Goal: Task Accomplishment & Management: Manage account settings

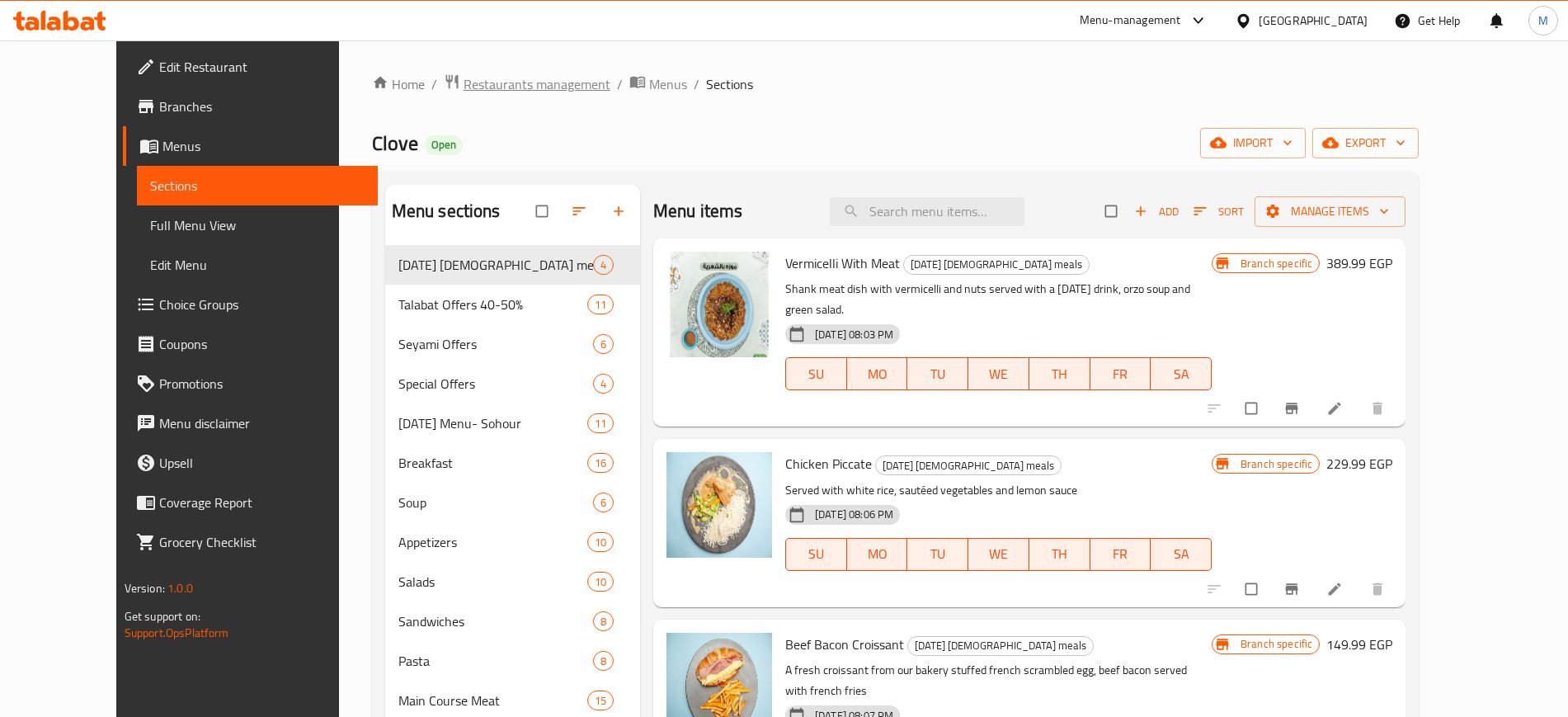
click at [470, 76] on span "Restaurants management" at bounding box center [536, 84] width 147 height 20
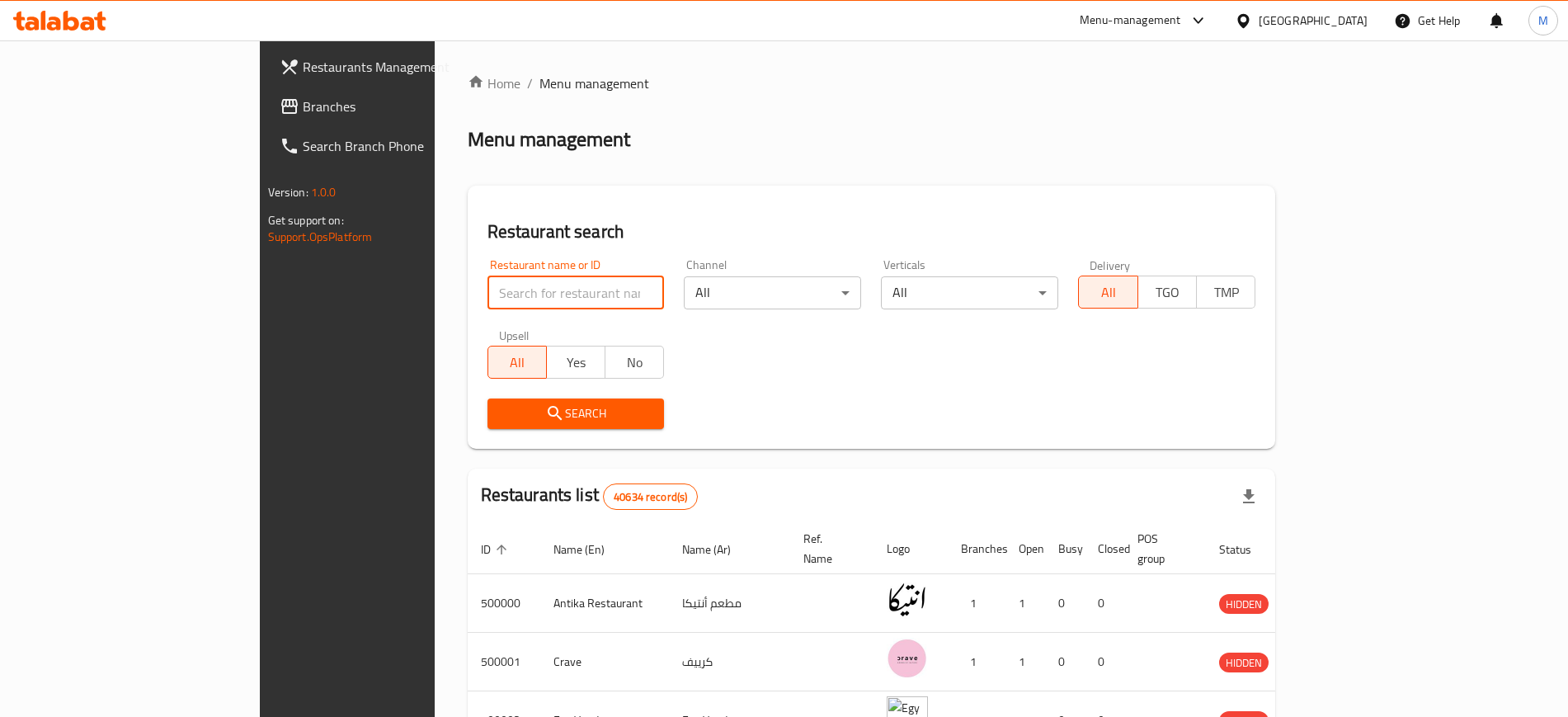
click at [516, 290] on input "search" at bounding box center [575, 293] width 177 height 33
type input "[PERSON_NAME]"
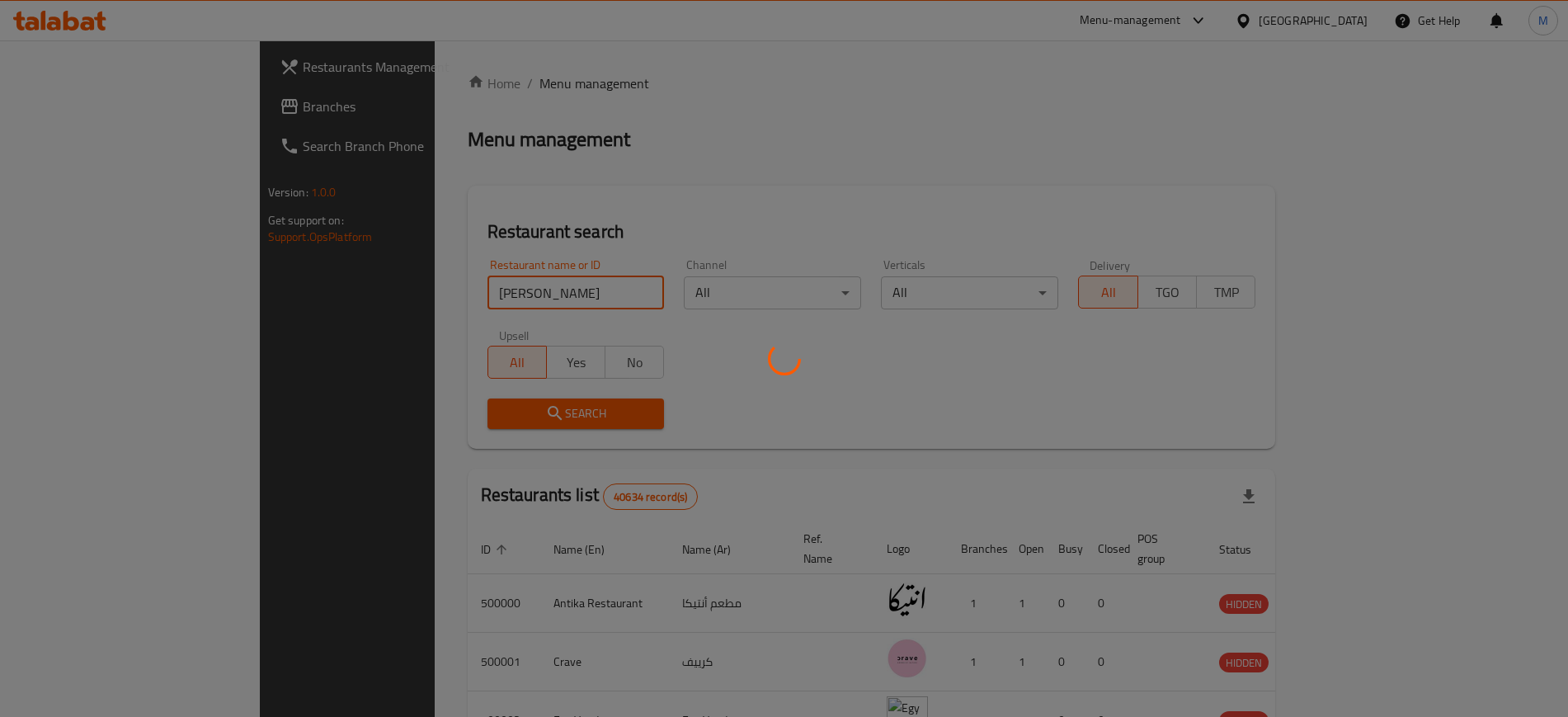
click button "Search" at bounding box center [575, 414] width 177 height 30
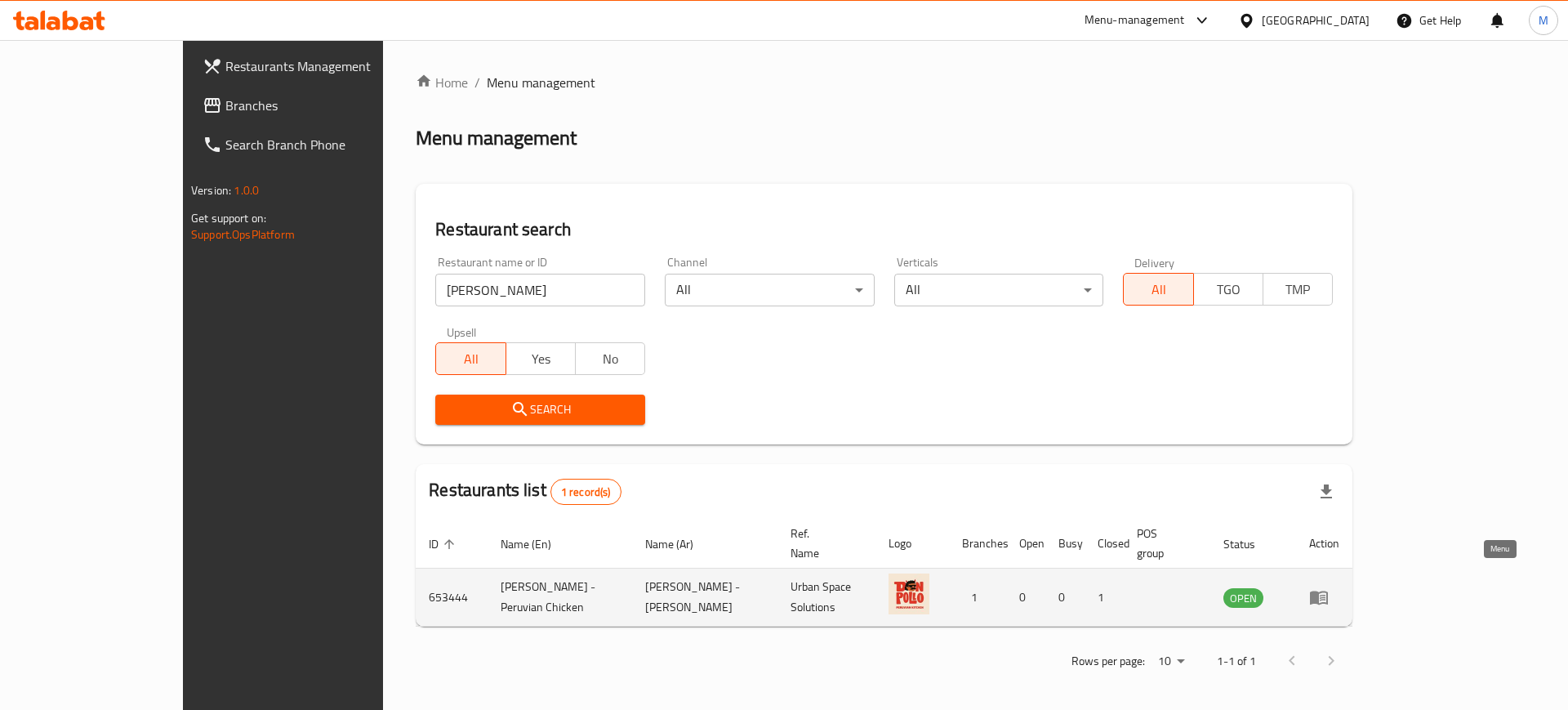
click at [1328, 591] on icon "enhanced table" at bounding box center [1319, 598] width 18 height 14
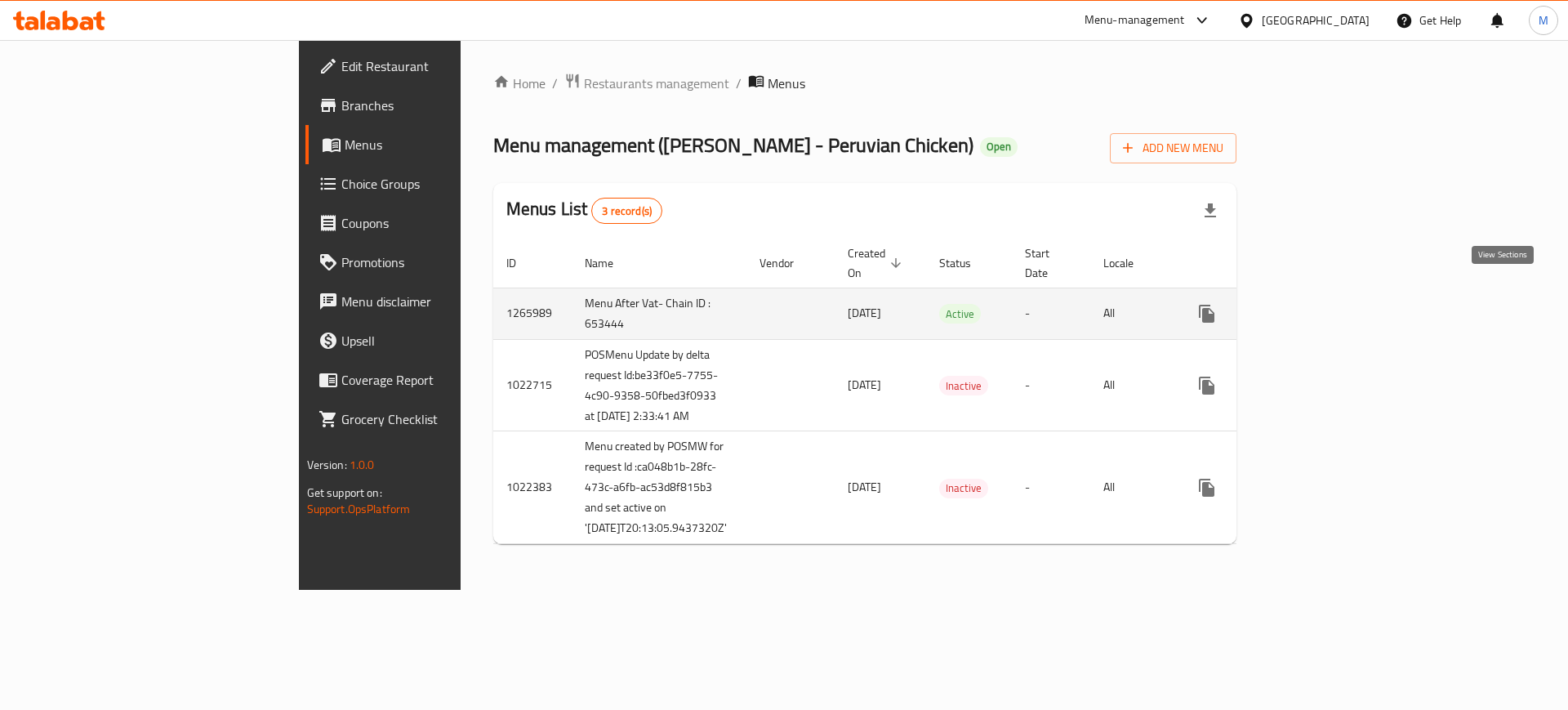
click at [1335, 304] on icon "enhanced table" at bounding box center [1325, 314] width 19 height 19
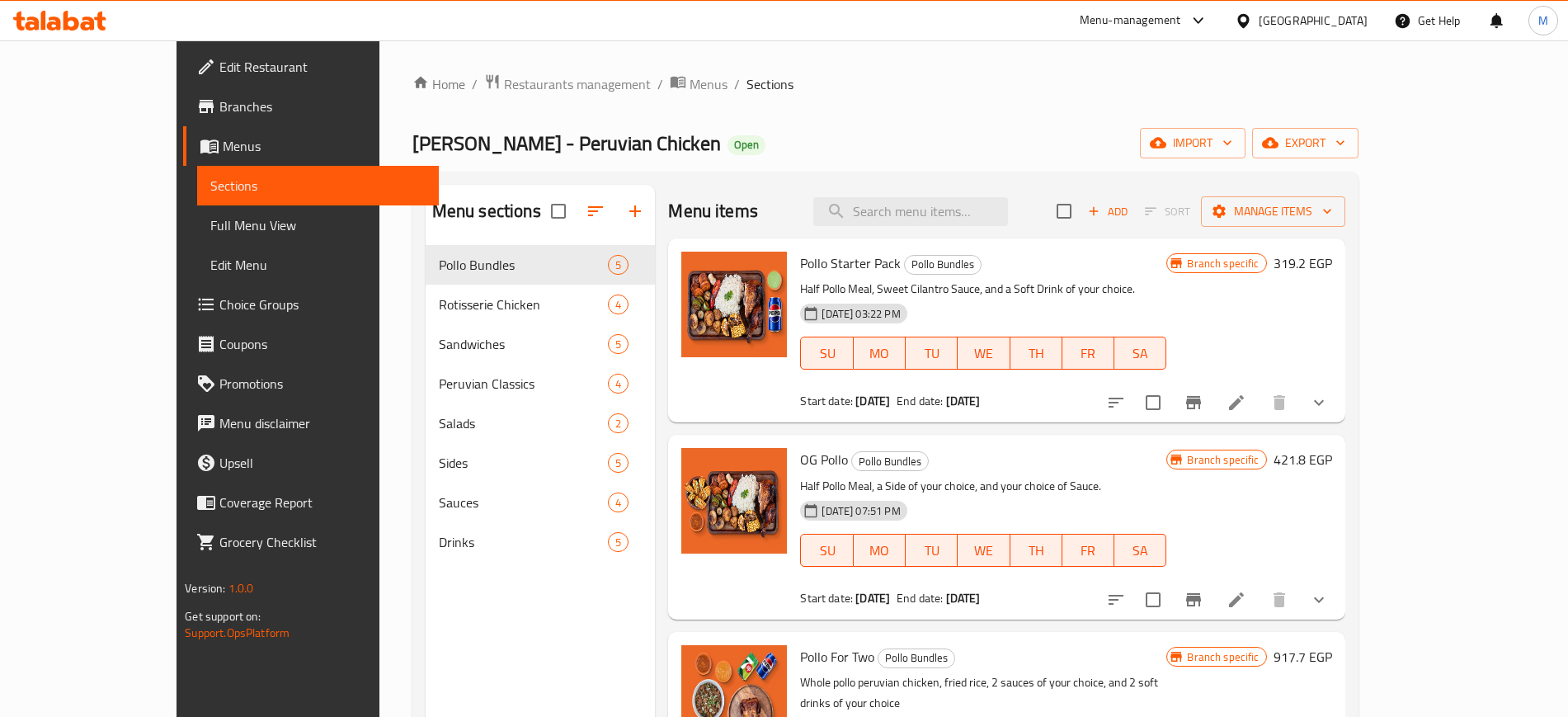
click at [963, 99] on div "Home / Restaurants management / Menus / Sections Don Pollo - Peruvian Chicken O…" at bounding box center [886, 495] width 946 height 842
click at [1166, 291] on p "Half Pollo Meal, Sweet Cilantro Sauce, and a Soft Drink of your choice." at bounding box center [983, 288] width 366 height 20
click at [784, 150] on div "Don Pollo - Peruvian Chicken Open import export" at bounding box center [886, 143] width 946 height 30
click at [1331, 467] on h6 "421.8 EGP" at bounding box center [1303, 459] width 59 height 23
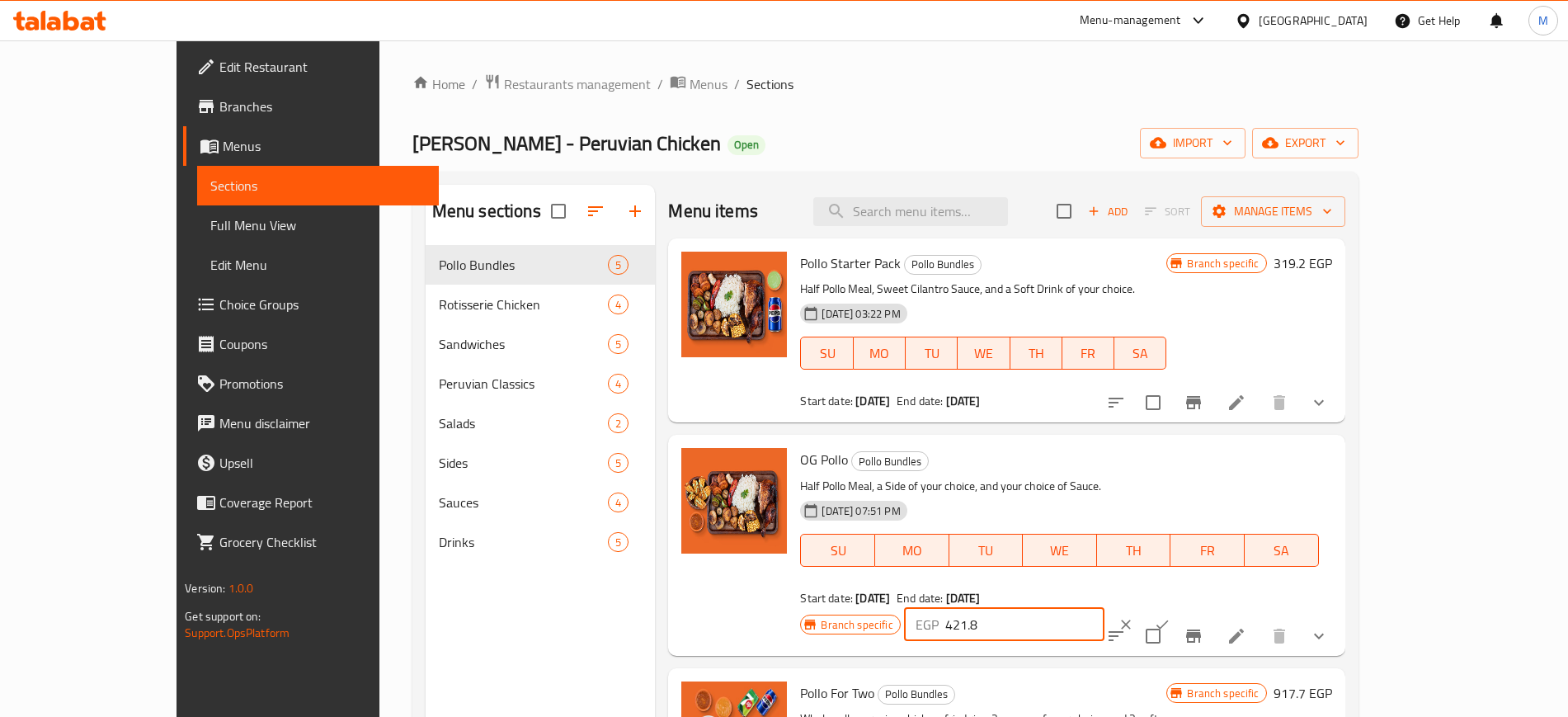
click at [1105, 608] on input "421.8" at bounding box center [1025, 624] width 159 height 33
type input "5"
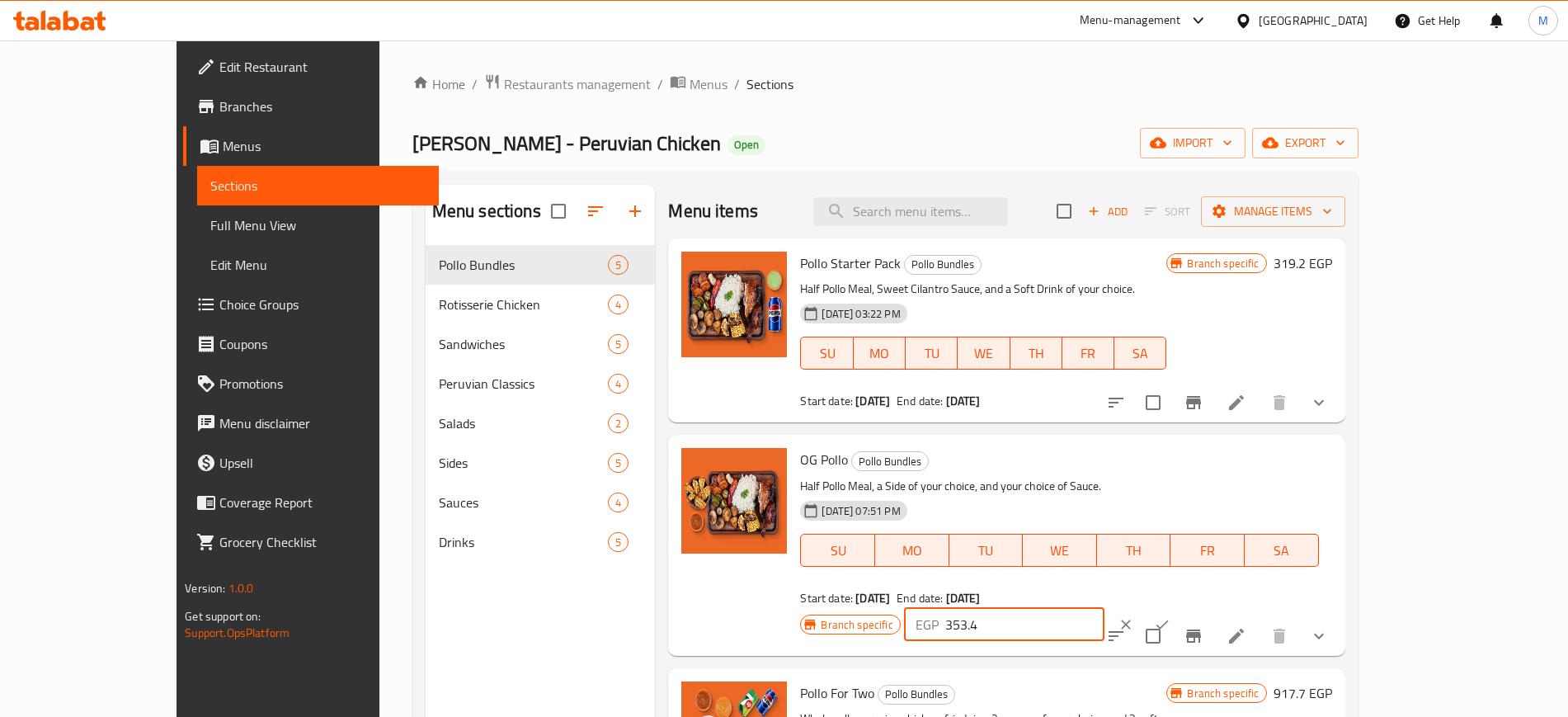
type input "353.4"
click at [1170, 616] on icon "ok" at bounding box center [1162, 624] width 17 height 17
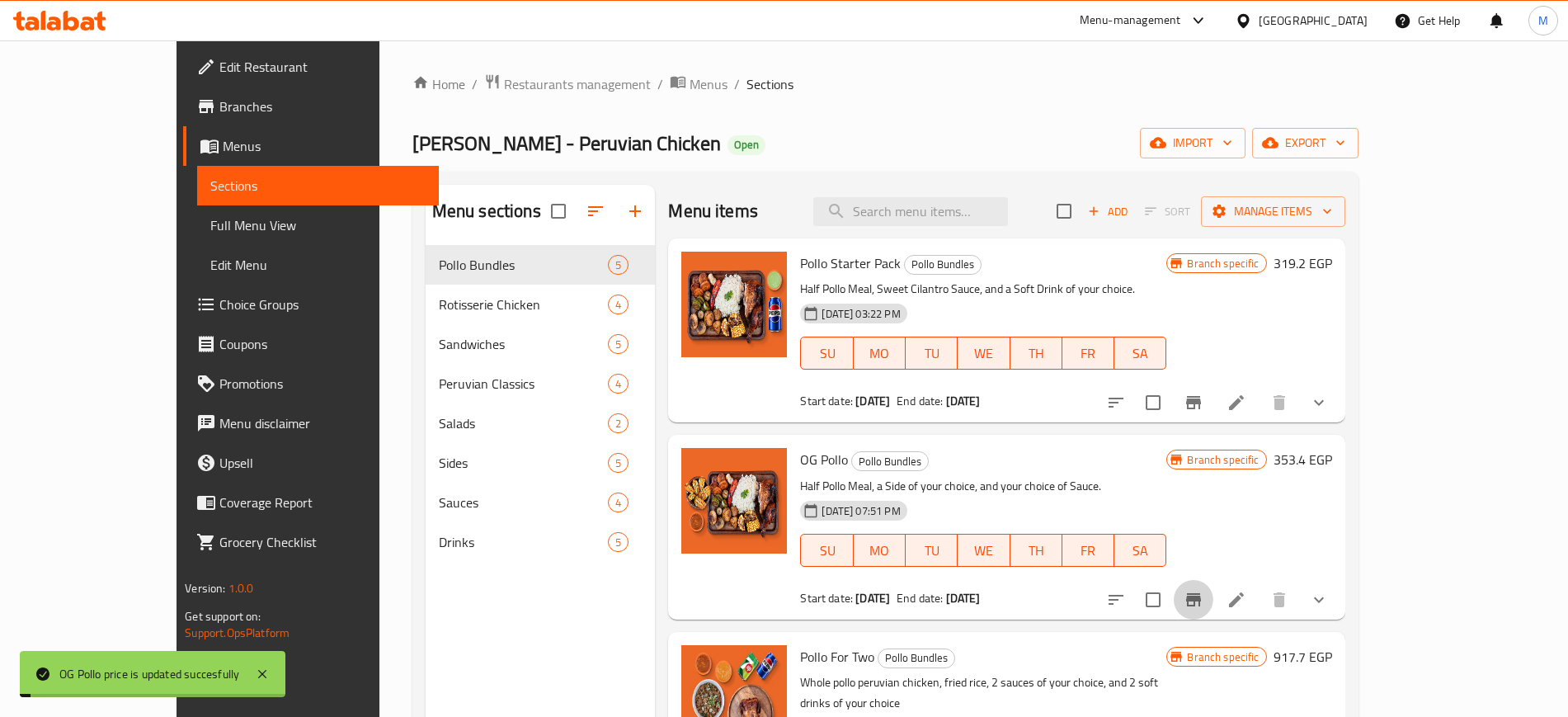
click at [1201, 593] on icon "Branch-specific-item" at bounding box center [1193, 600] width 15 height 13
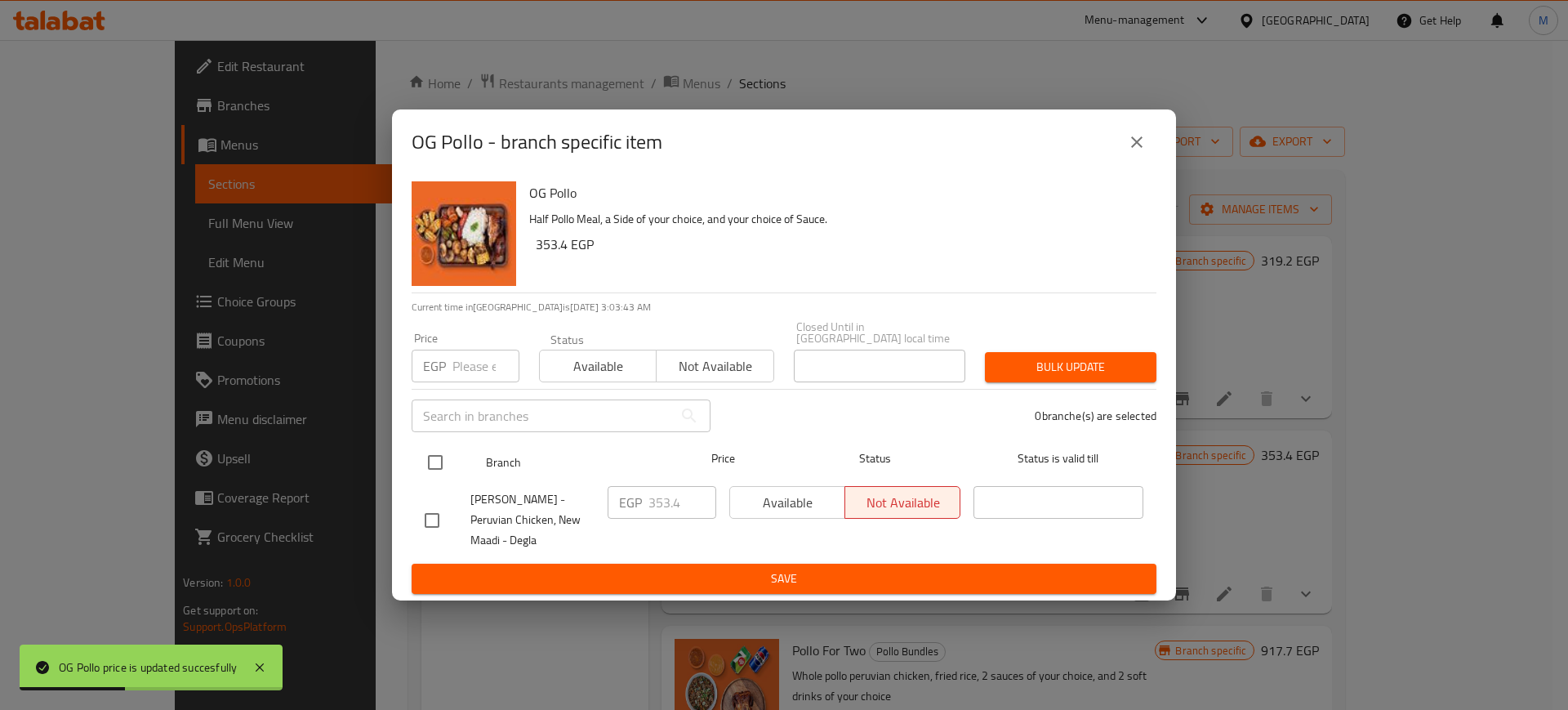
click at [429, 445] on input "checkbox" at bounding box center [435, 462] width 34 height 34
checkbox input "true"
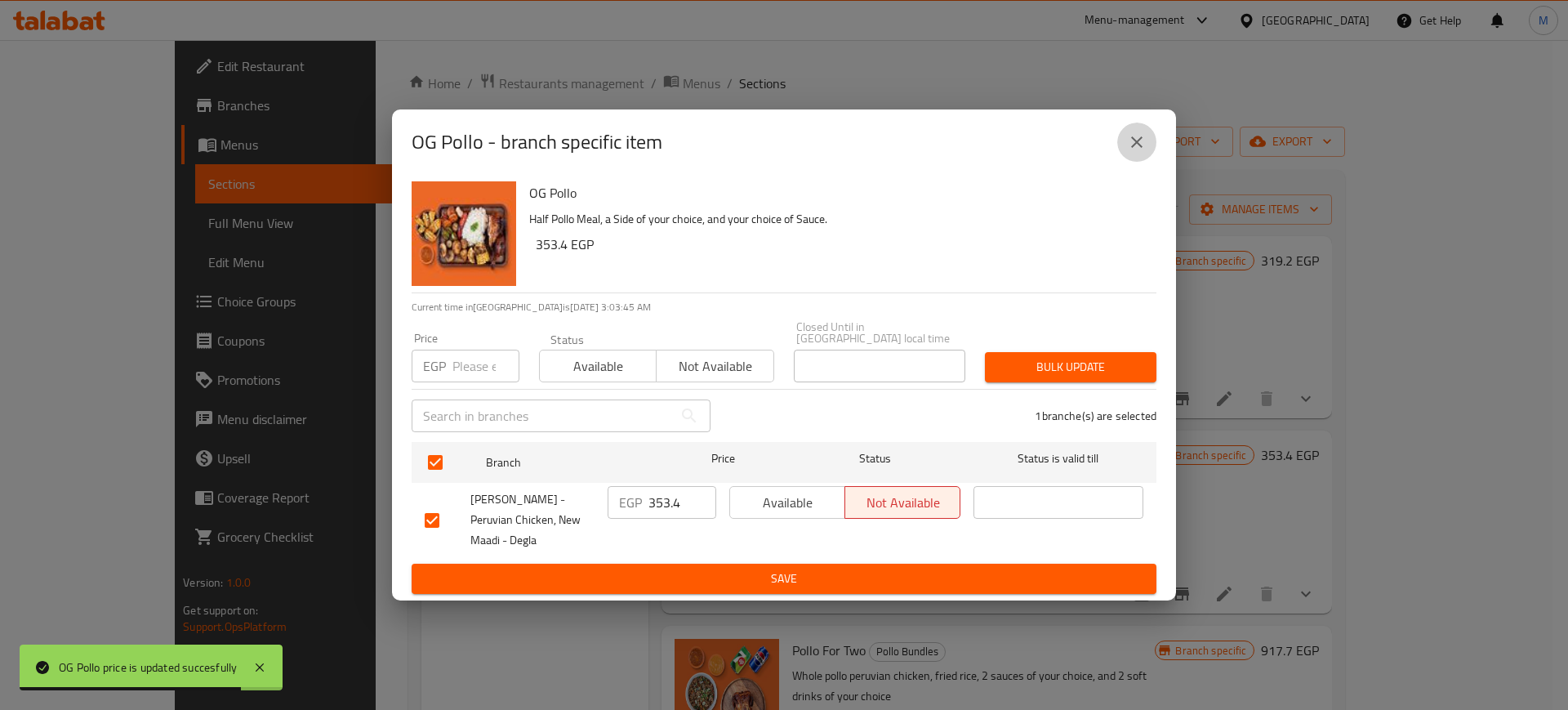
click at [1139, 158] on button "close" at bounding box center [1136, 142] width 40 height 40
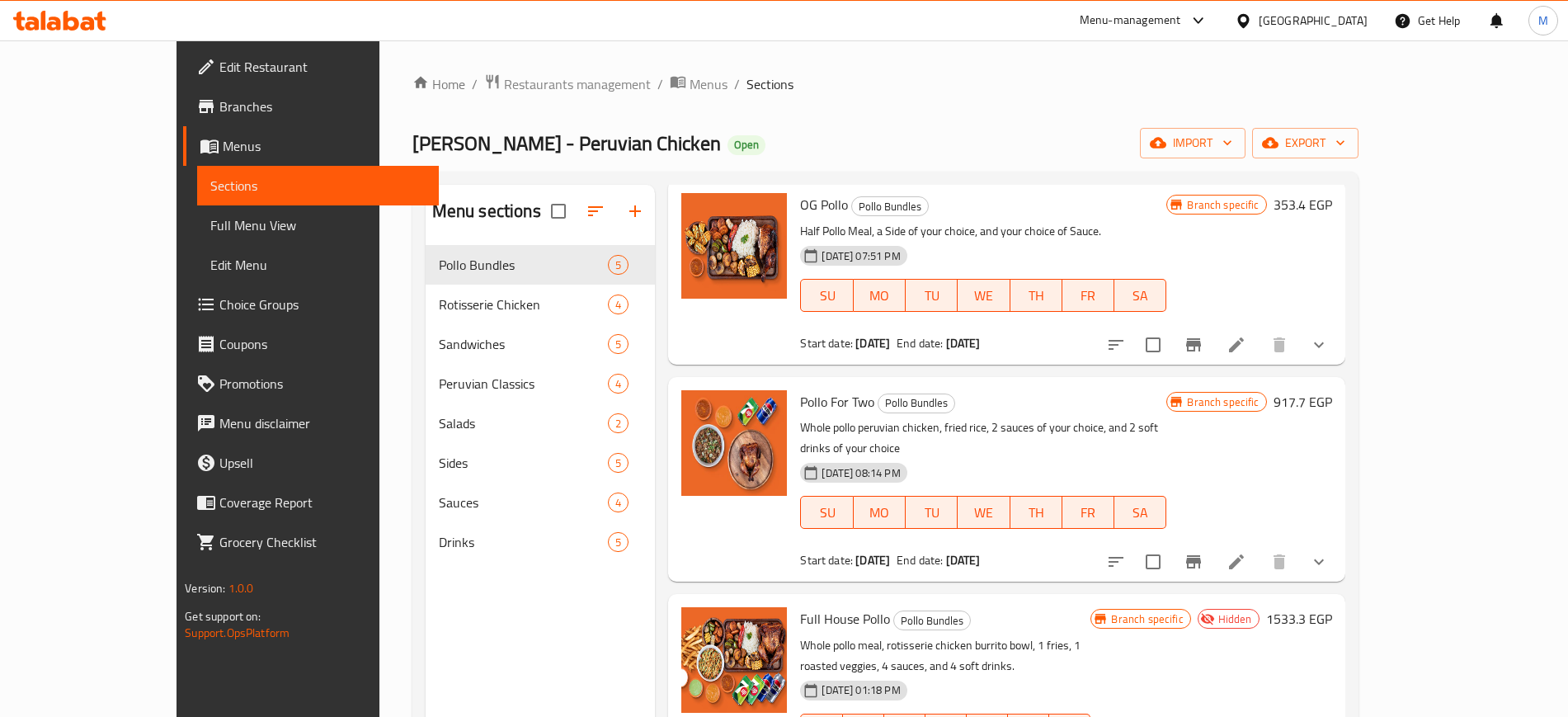
scroll to position [255, 0]
click at [1331, 448] on div "Branch specific 917.7 EGP" at bounding box center [1248, 479] width 165 height 178
click at [1331, 409] on h6 "917.7 EGP" at bounding box center [1303, 401] width 59 height 23
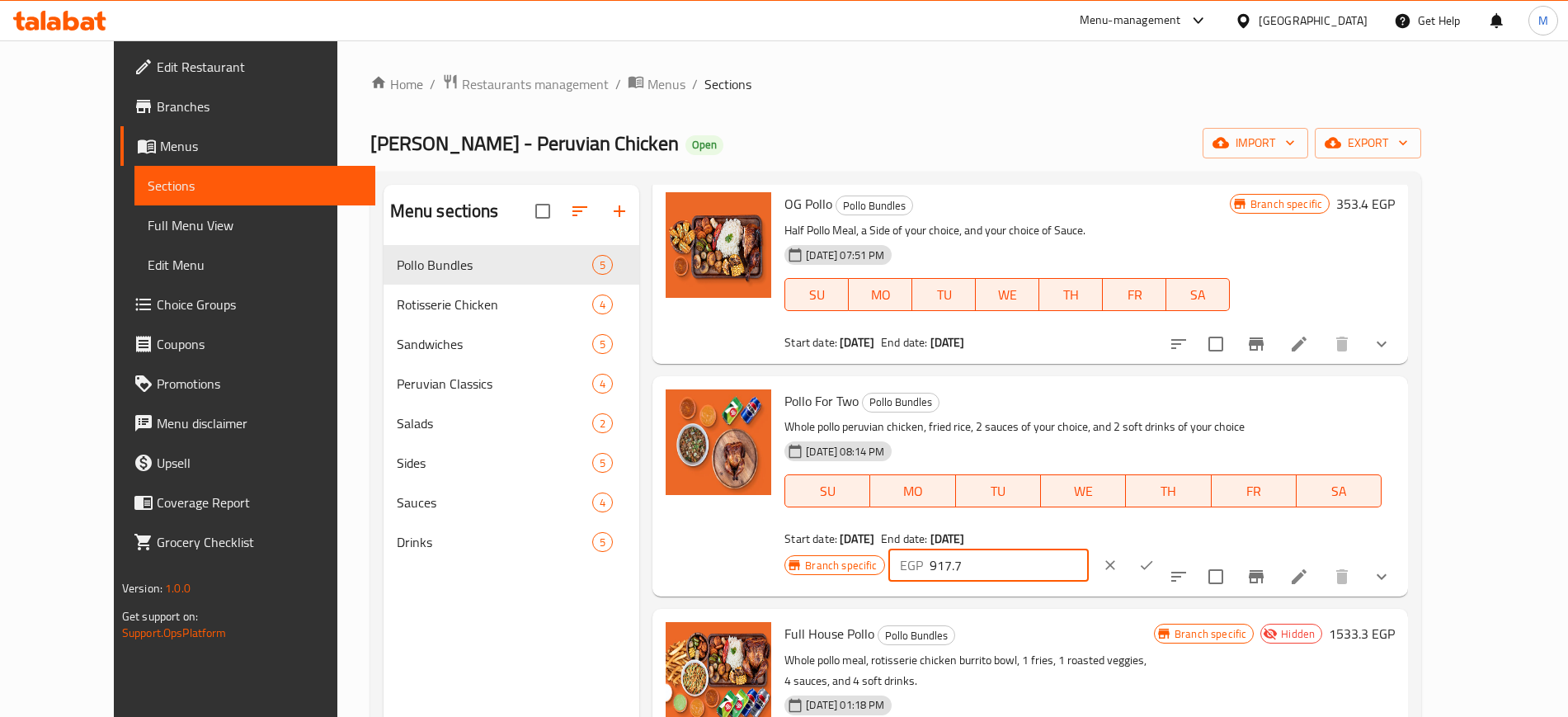
click at [1089, 549] on input "917.7" at bounding box center [1009, 565] width 159 height 33
type input "735.5"
click at [1154, 557] on icon "ok" at bounding box center [1146, 565] width 17 height 17
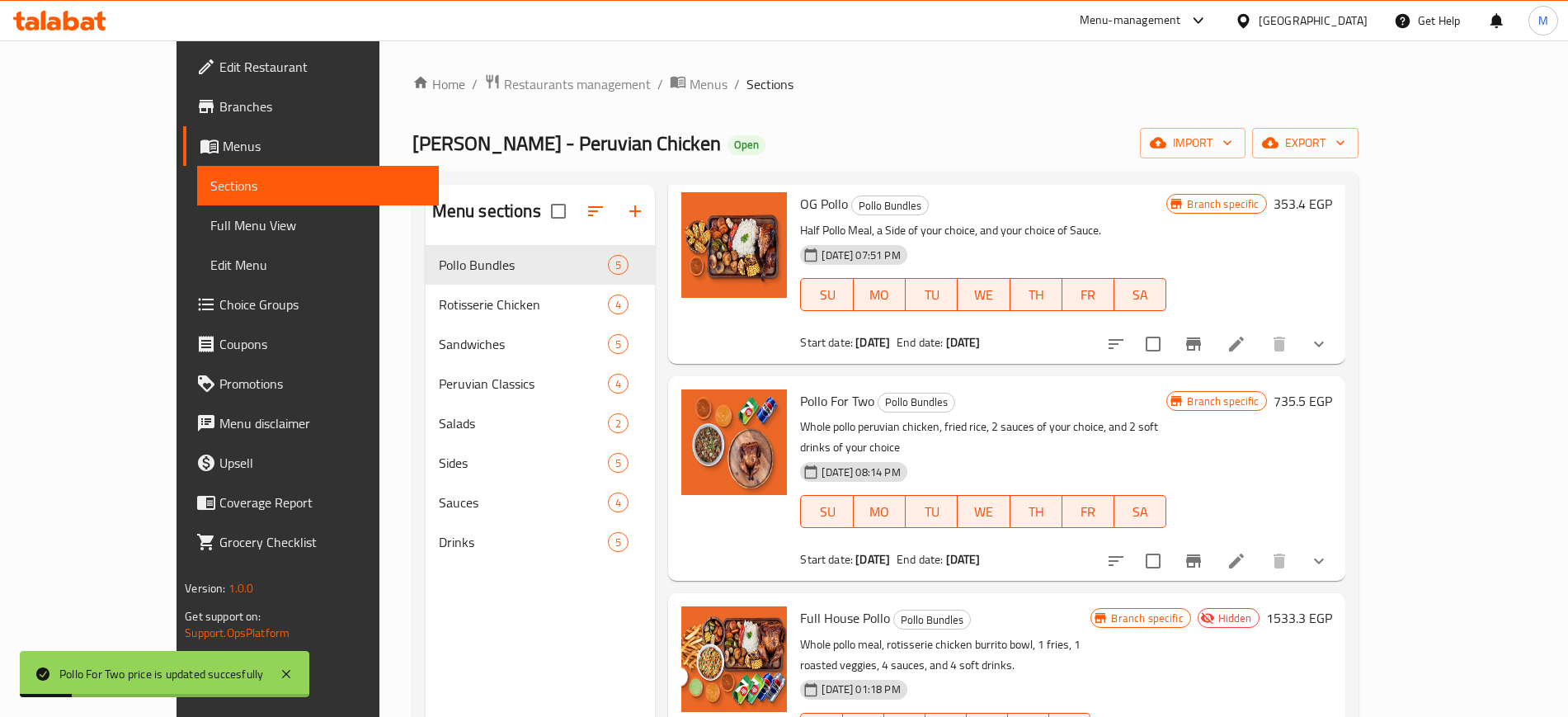
click at [1331, 402] on h6 "735.5 EGP" at bounding box center [1303, 401] width 59 height 23
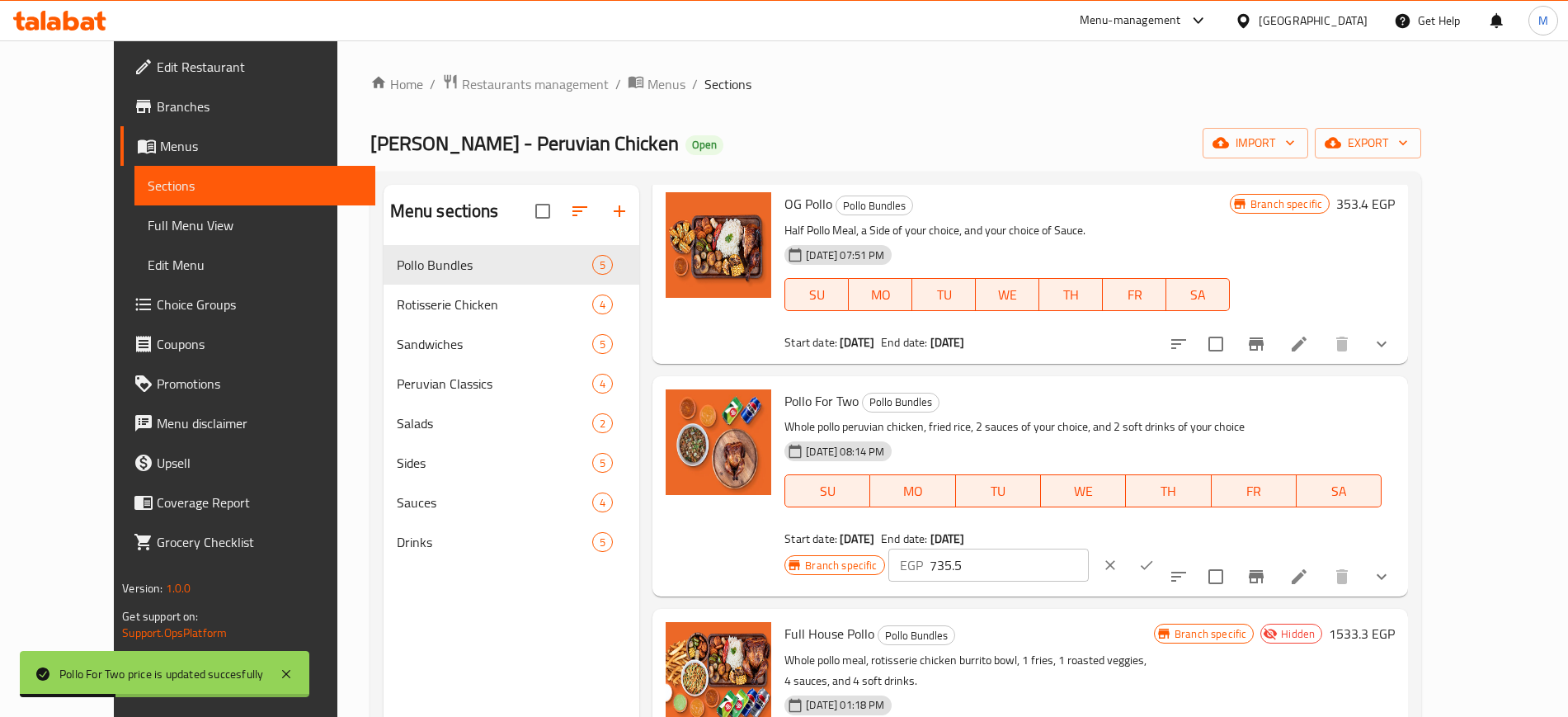
click at [1089, 549] on input "735.5" at bounding box center [1009, 565] width 159 height 33
type input "735.3"
click at [1164, 547] on button "ok" at bounding box center [1146, 565] width 36 height 36
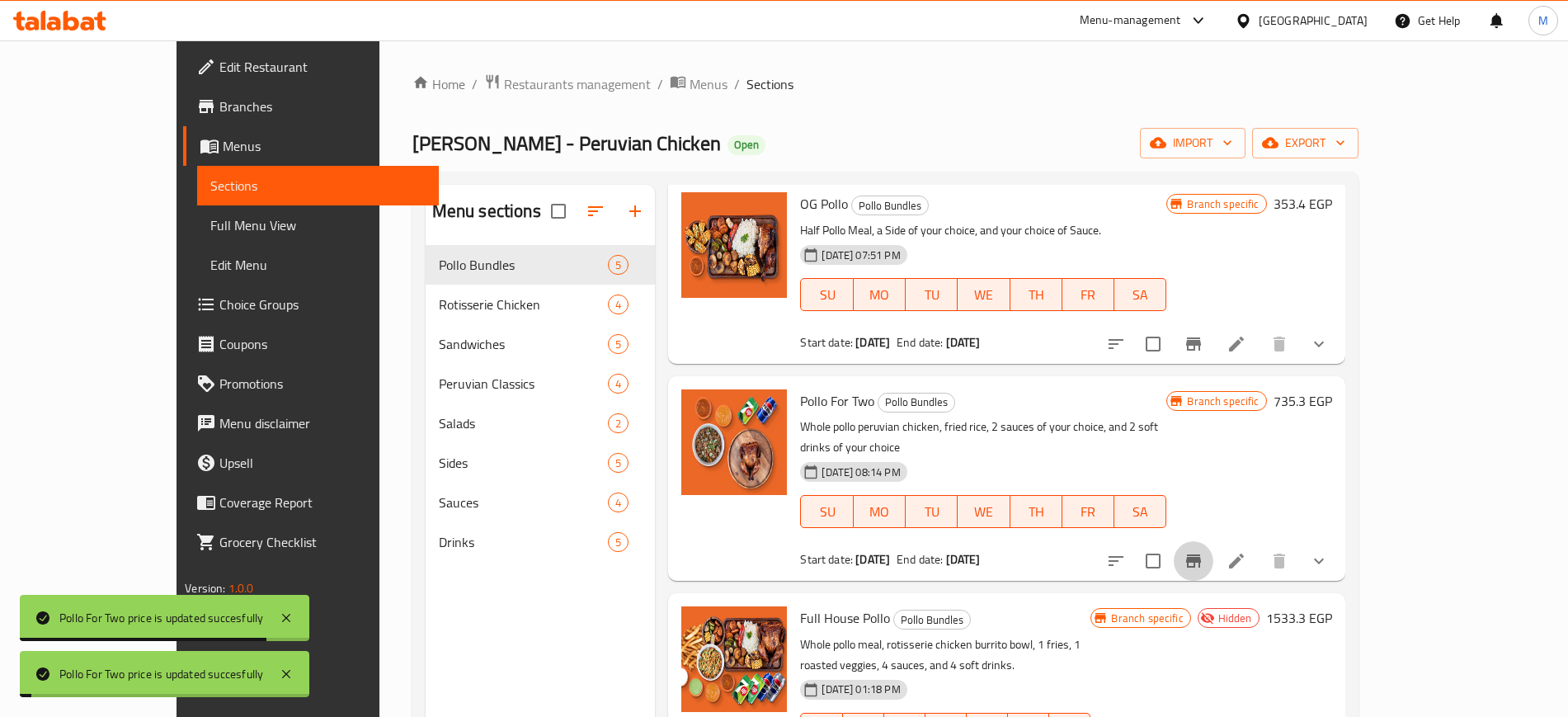
click at [1213, 551] on button "Branch-specific-item" at bounding box center [1193, 560] width 40 height 40
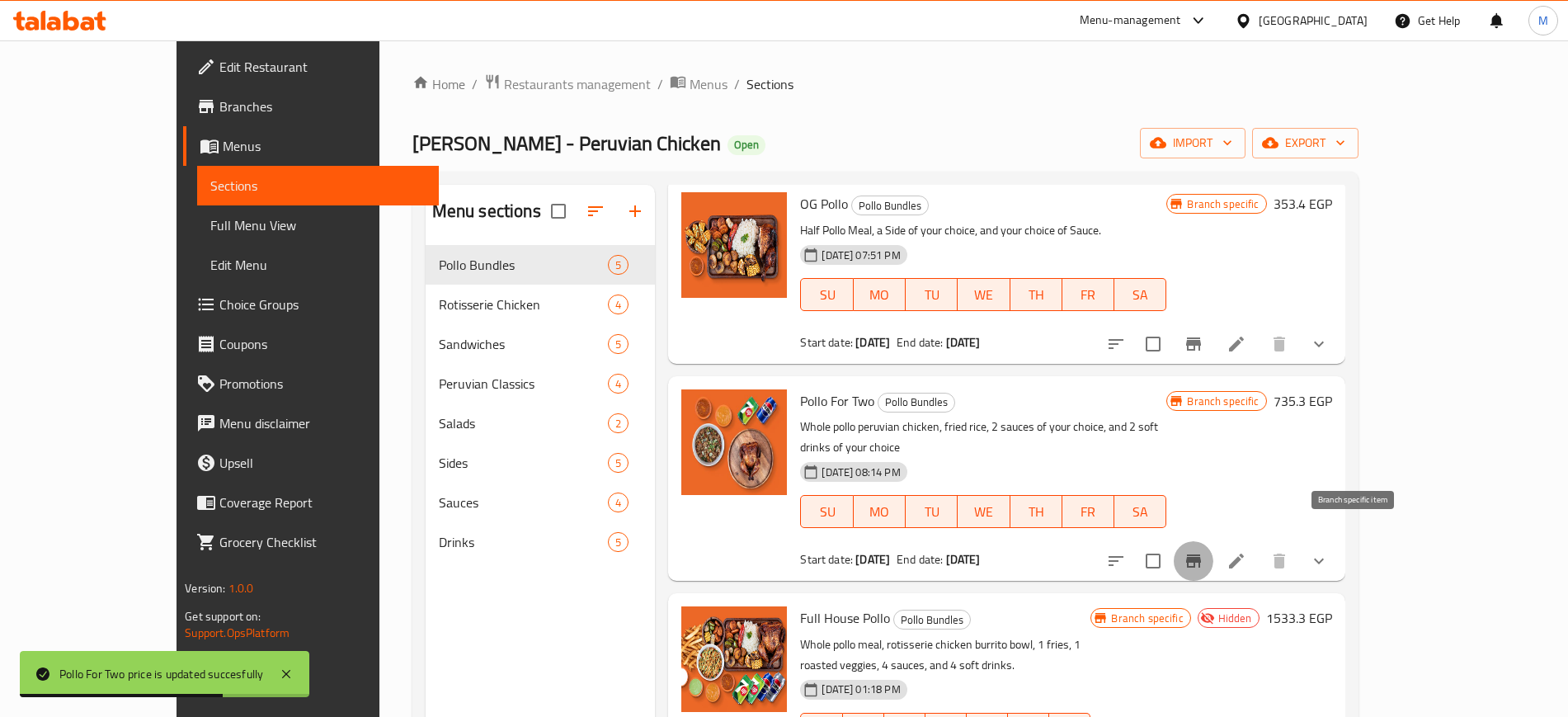
click at [1201, 554] on icon "Branch-specific-item" at bounding box center [1193, 560] width 15 height 13
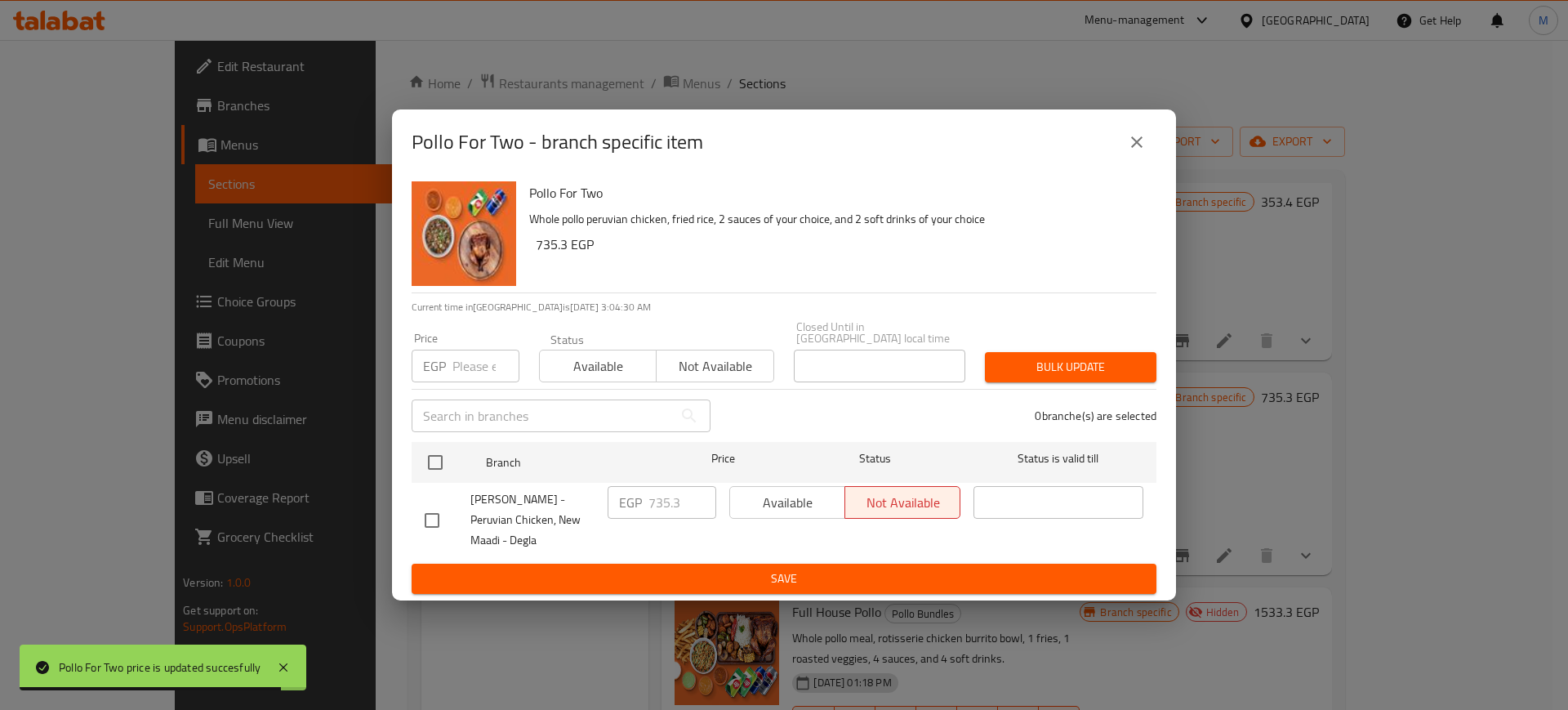
click at [753, 486] on div "Available Not available" at bounding box center [845, 502] width 231 height 33
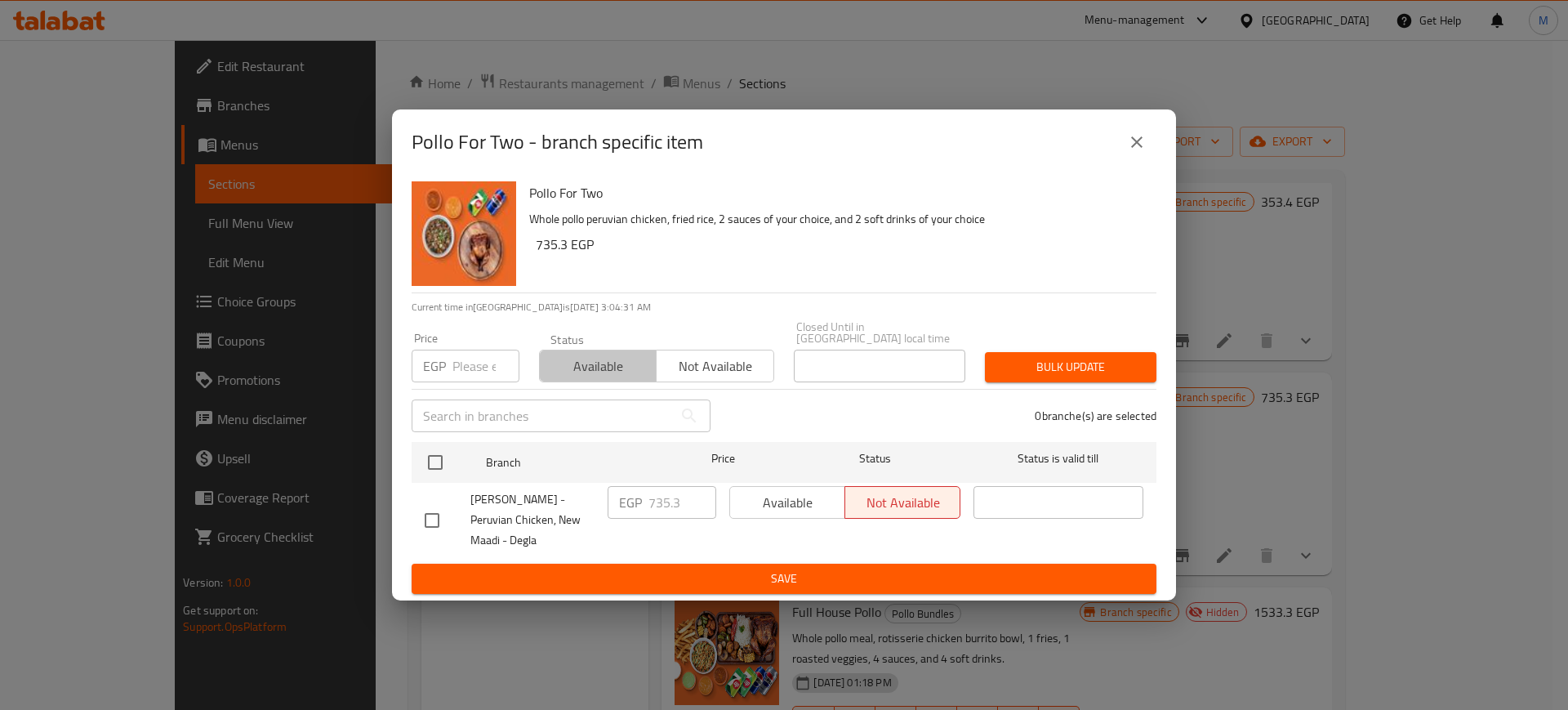
click at [623, 364] on span "Available" at bounding box center [598, 366] width 104 height 24
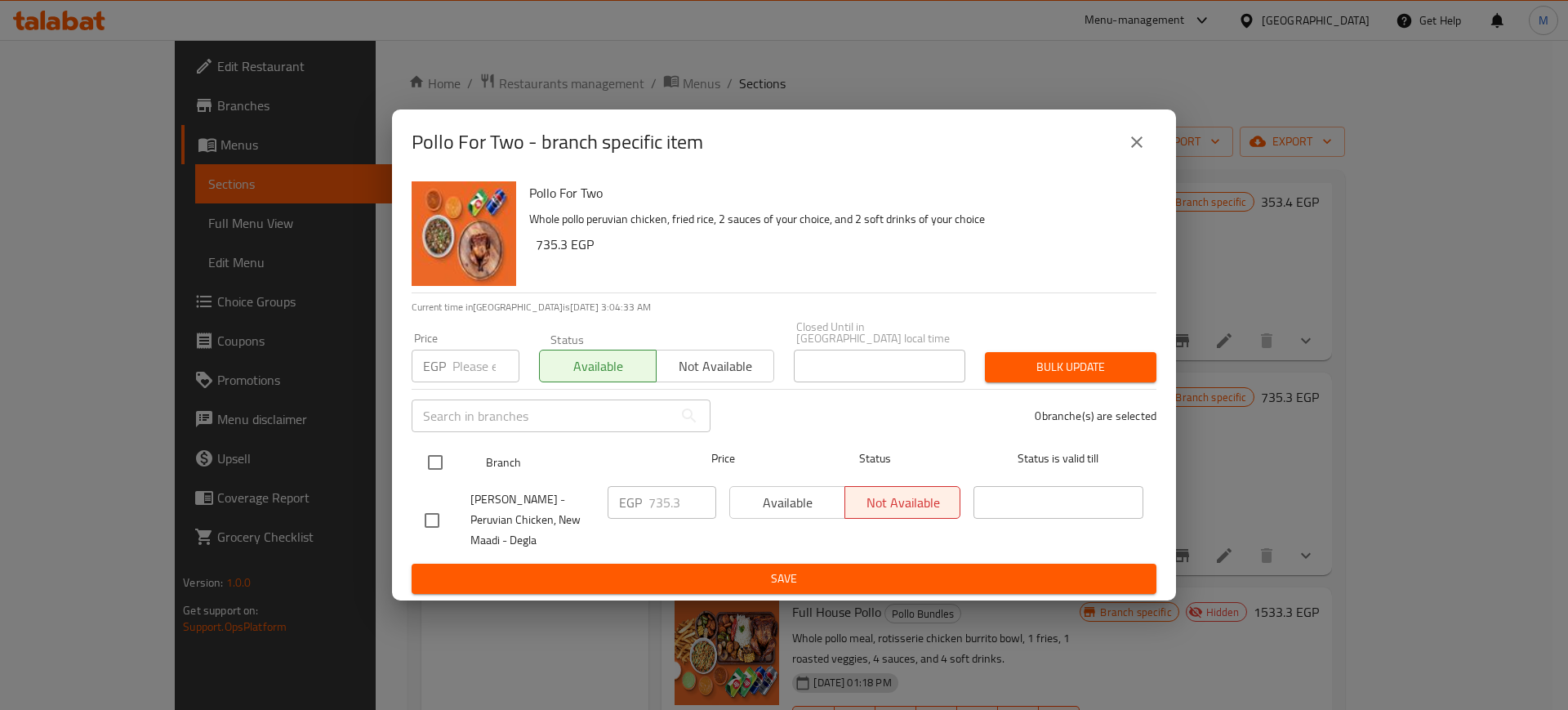
click at [437, 455] on input "checkbox" at bounding box center [435, 462] width 34 height 34
checkbox input "true"
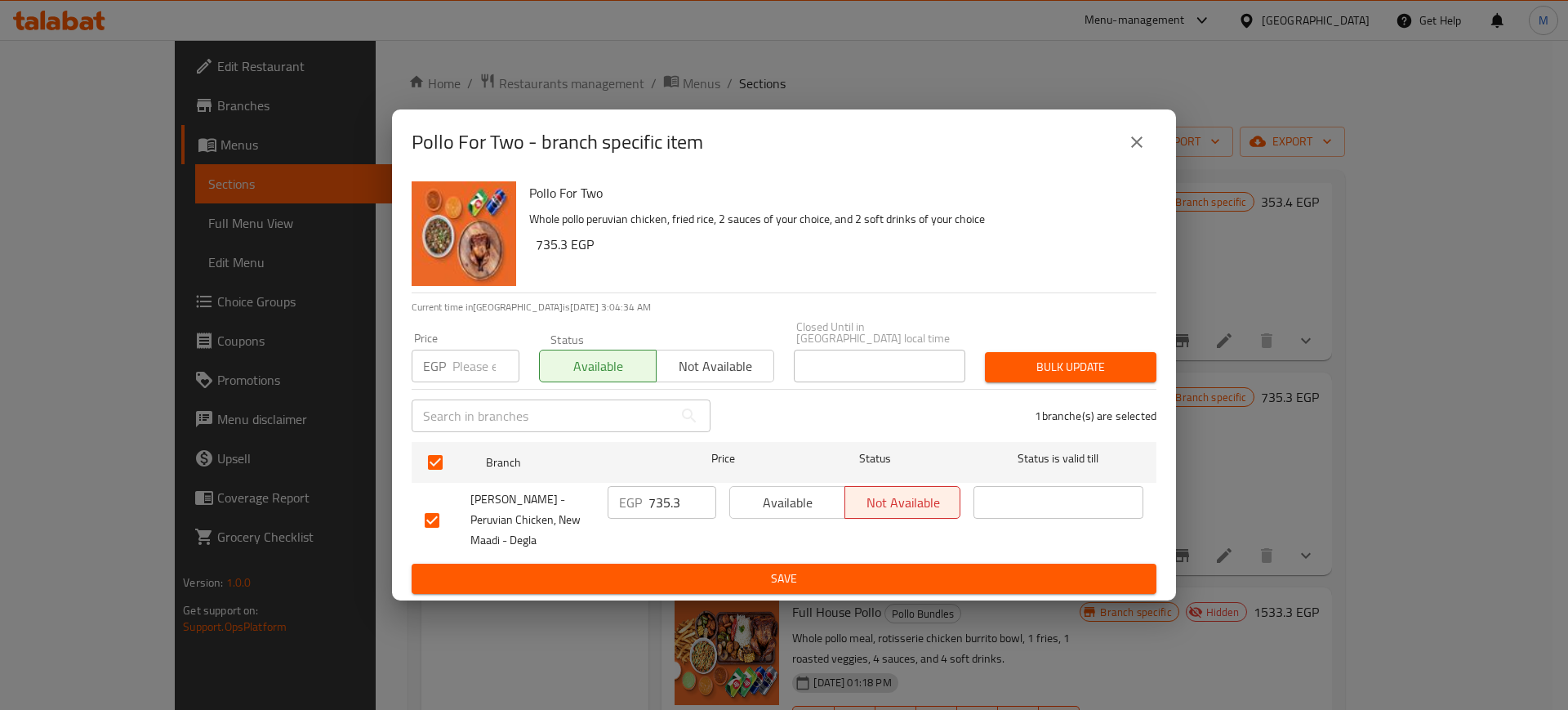
click at [1030, 364] on span "Bulk update" at bounding box center [1070, 366] width 145 height 20
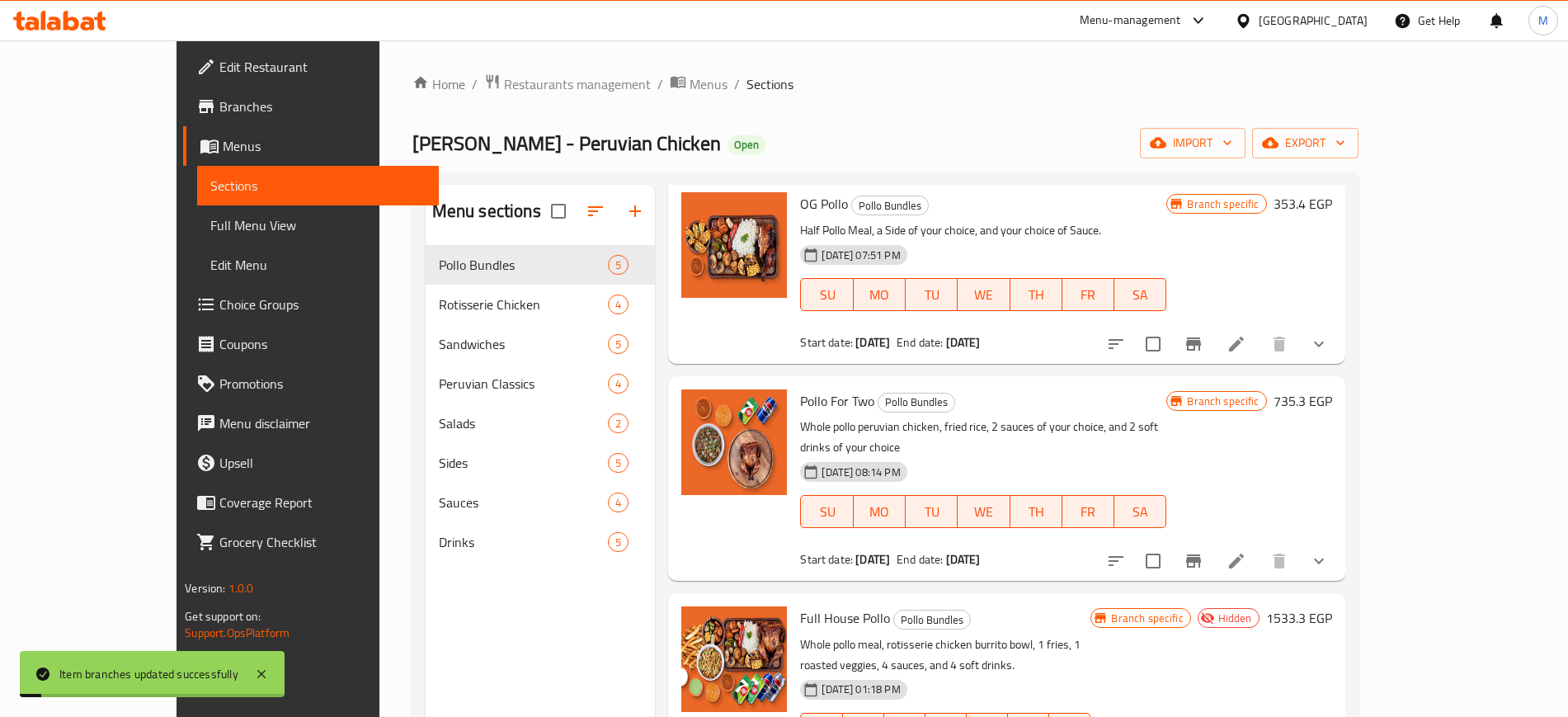
scroll to position [0, 0]
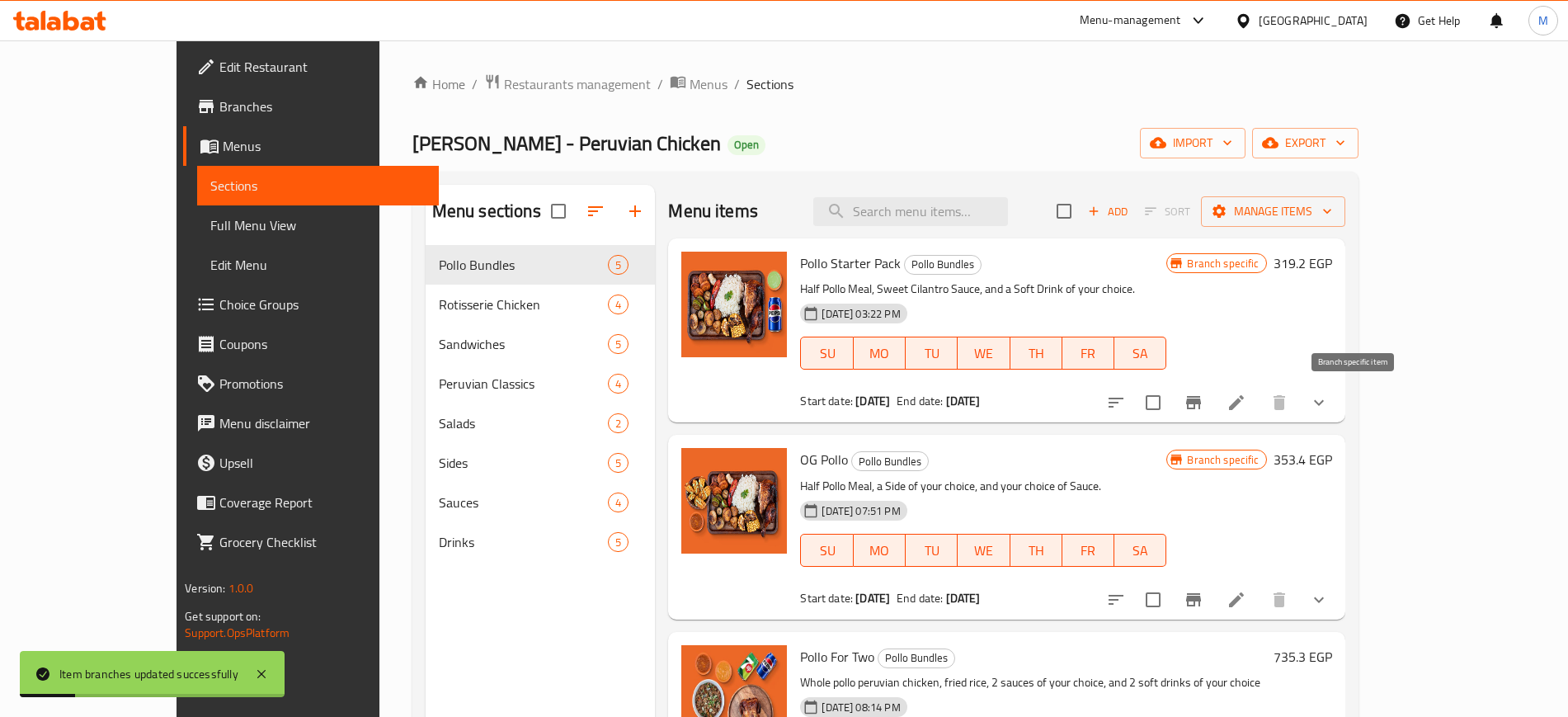
click at [1201, 400] on icon "Branch-specific-item" at bounding box center [1193, 402] width 15 height 13
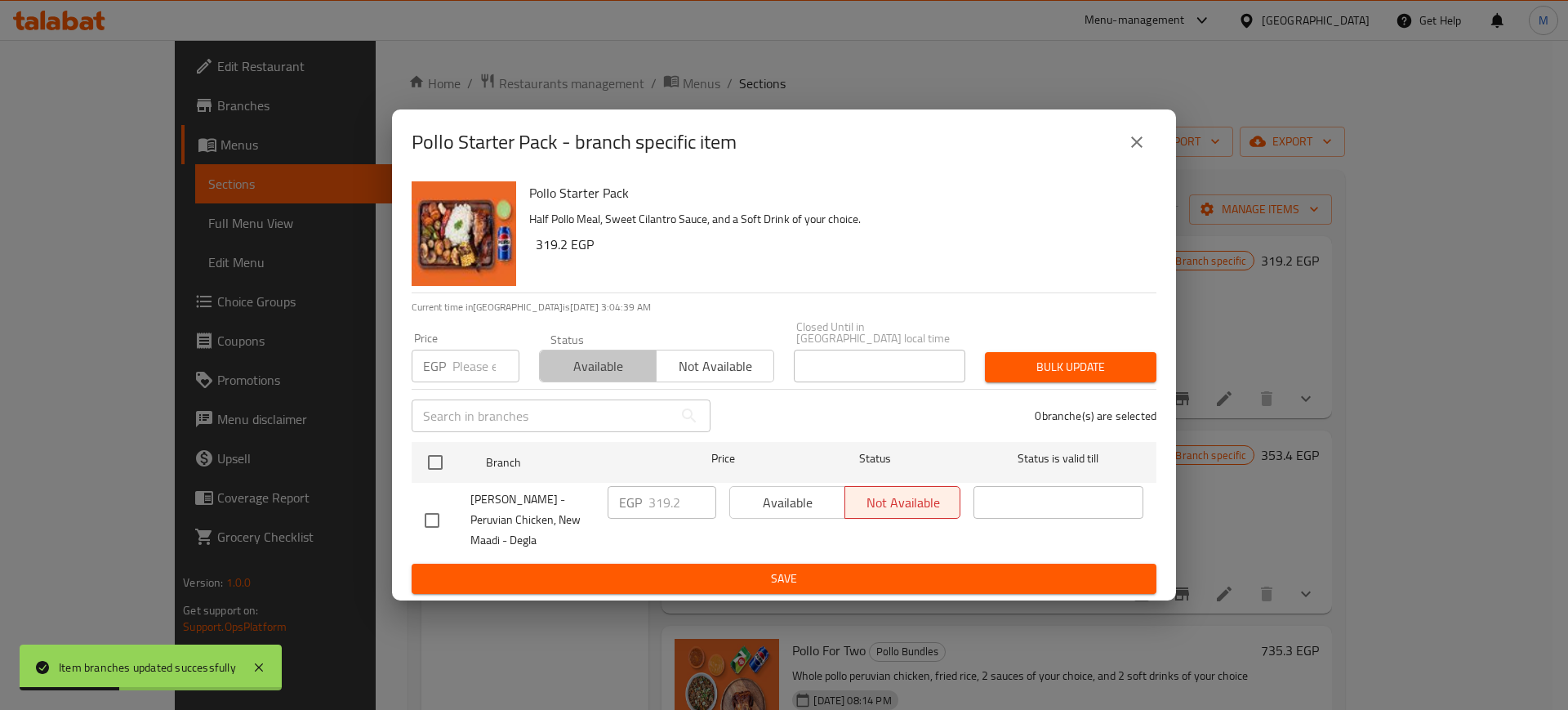
click at [610, 362] on span "Available" at bounding box center [598, 366] width 104 height 24
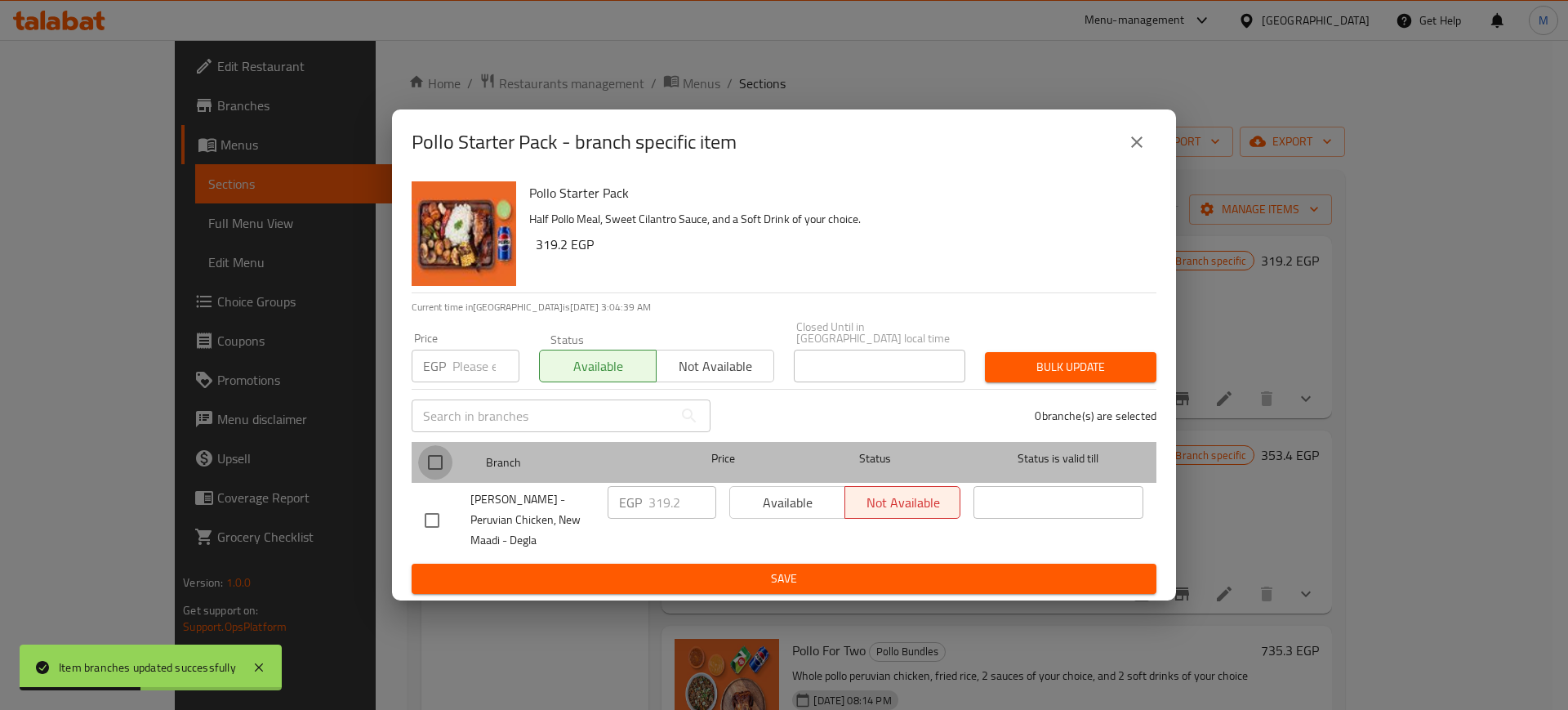
click at [424, 460] on input "checkbox" at bounding box center [435, 462] width 34 height 34
checkbox input "true"
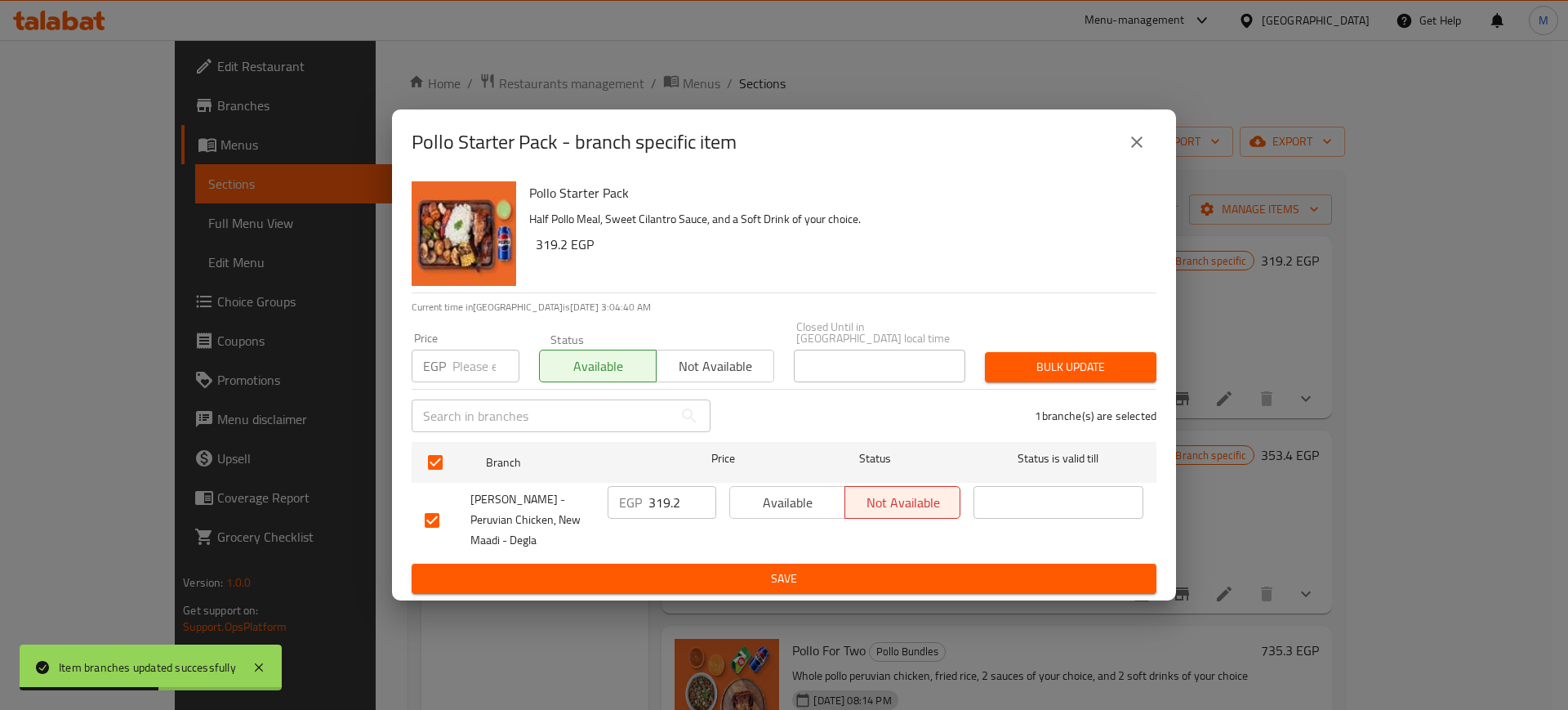
click at [1009, 375] on button "Bulk update" at bounding box center [1070, 367] width 172 height 30
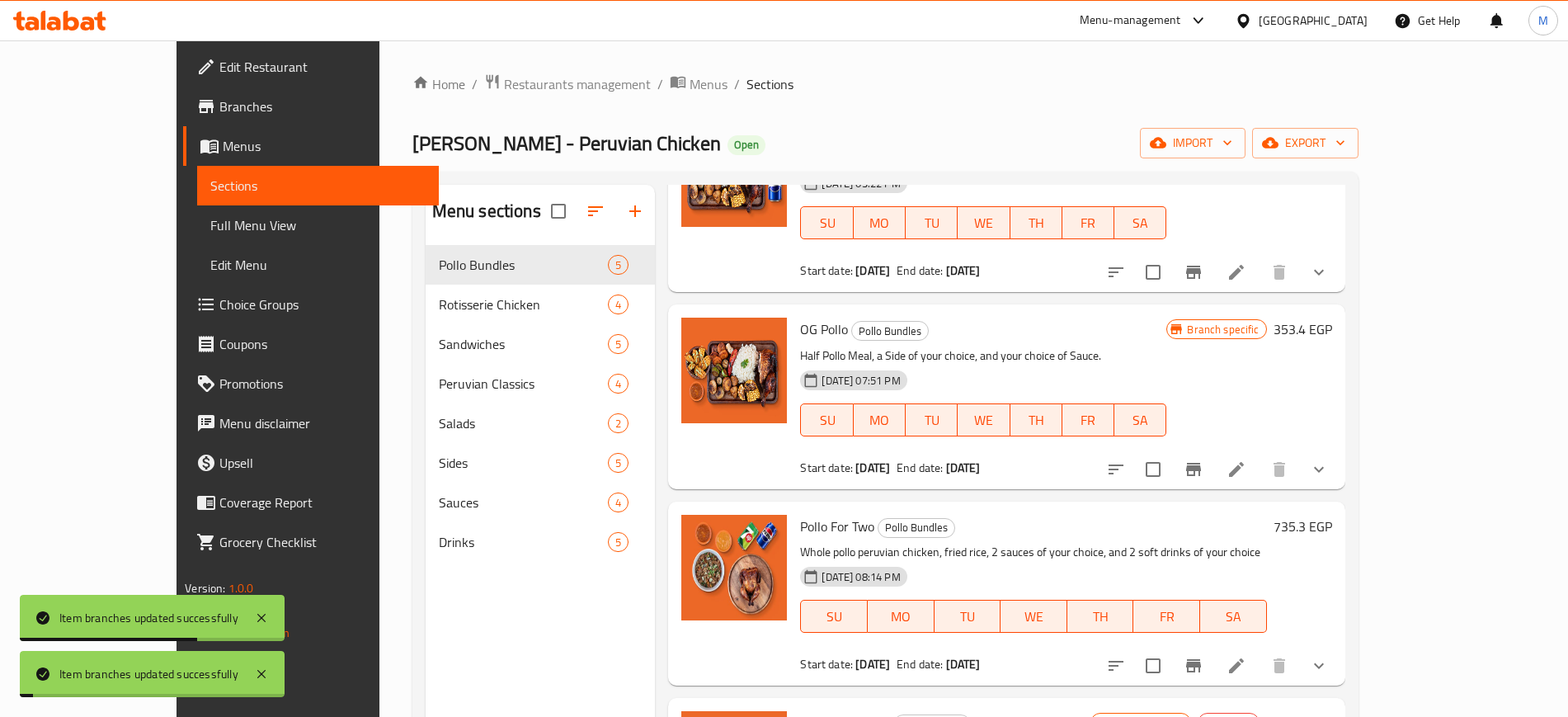
scroll to position [142, 0]
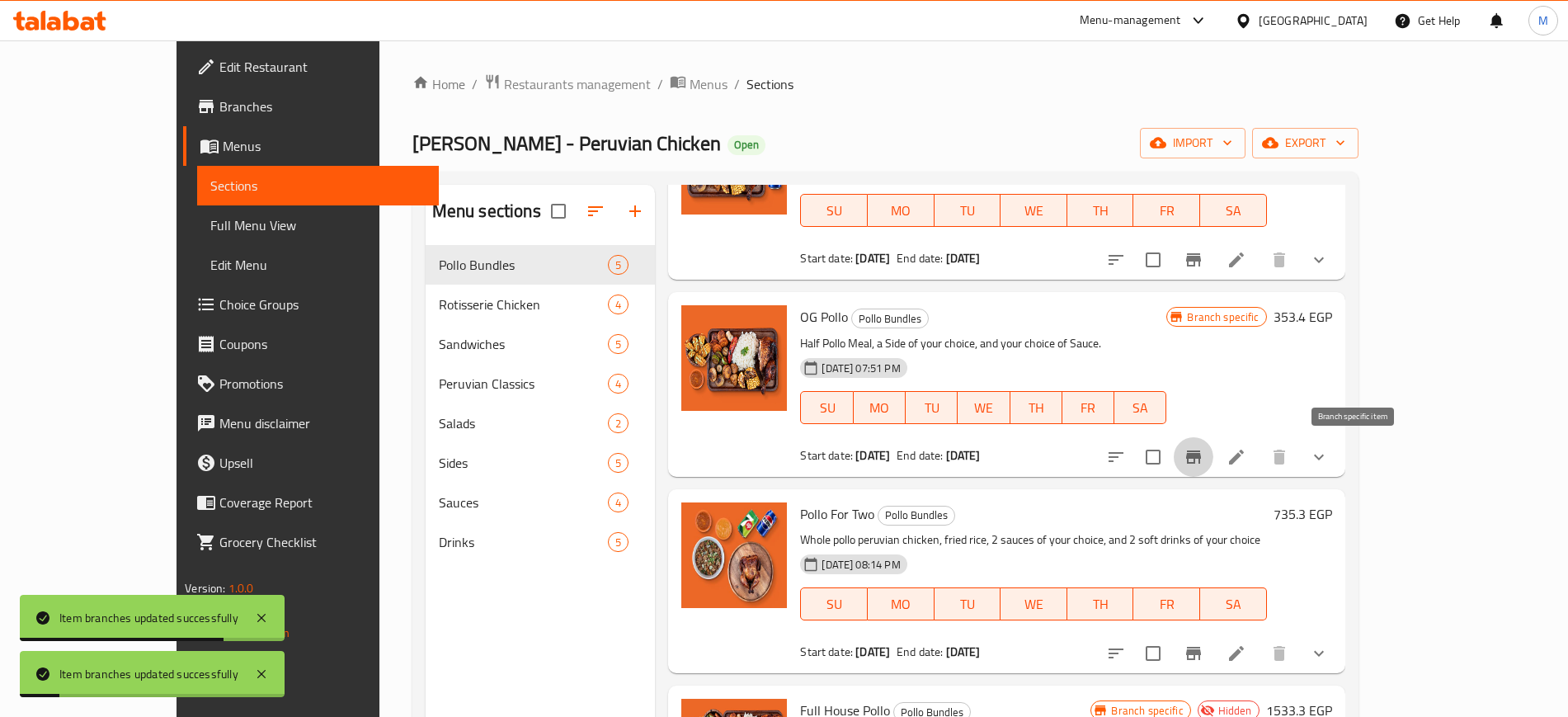
click at [1203, 449] on icon "Branch-specific-item" at bounding box center [1194, 457] width 20 height 20
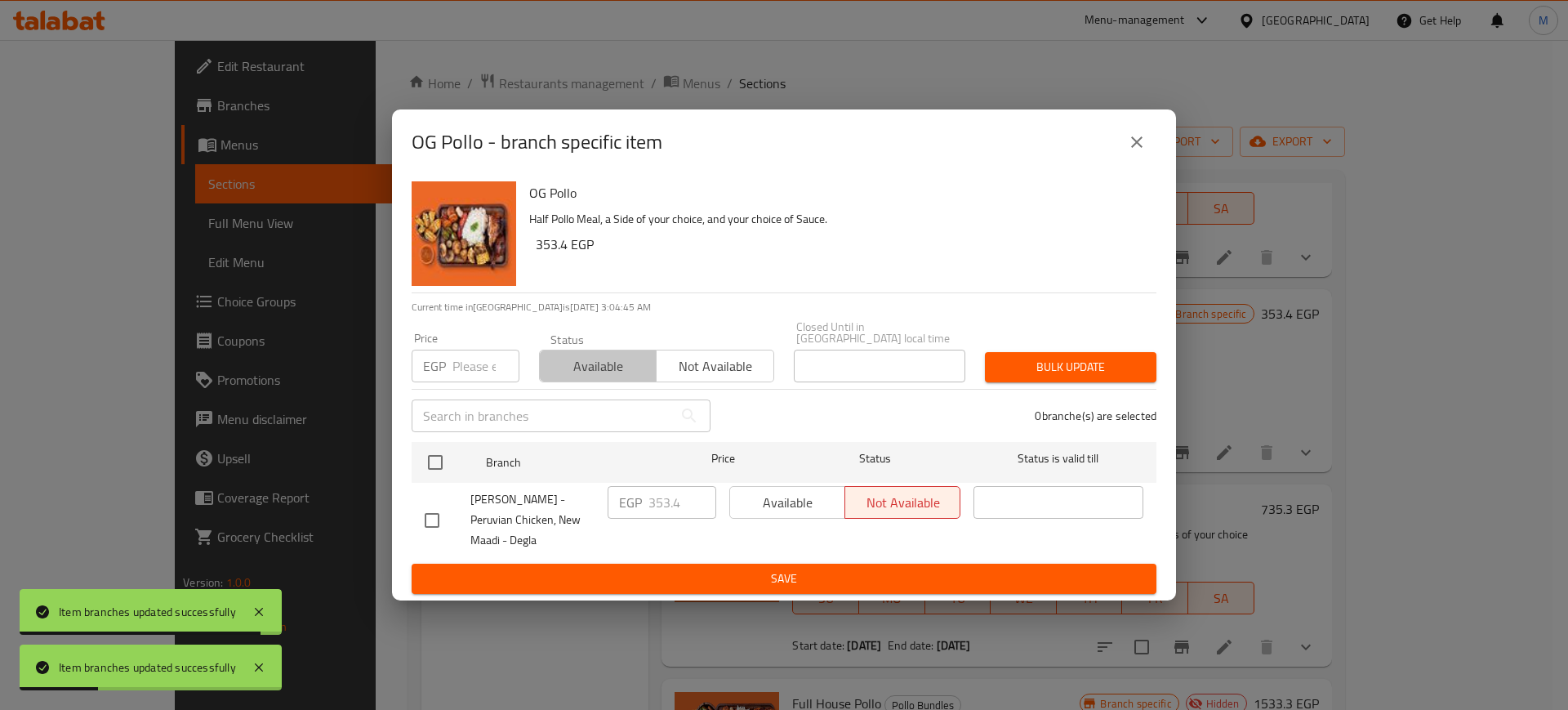
click at [634, 350] on button "Available" at bounding box center [598, 366] width 118 height 33
click at [1142, 357] on span "Bulk update" at bounding box center [1070, 366] width 145 height 20
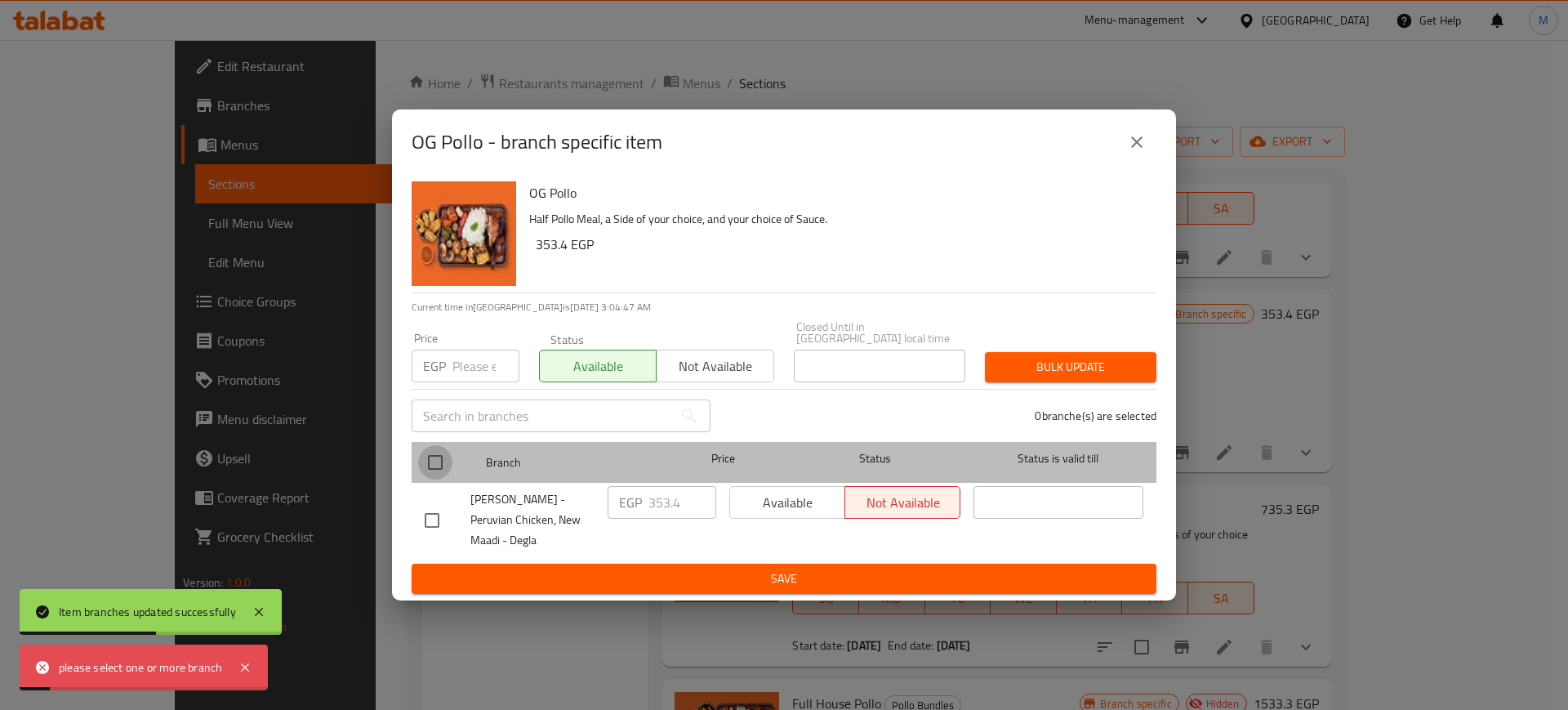
click at [450, 455] on input "checkbox" at bounding box center [435, 462] width 34 height 34
checkbox input "true"
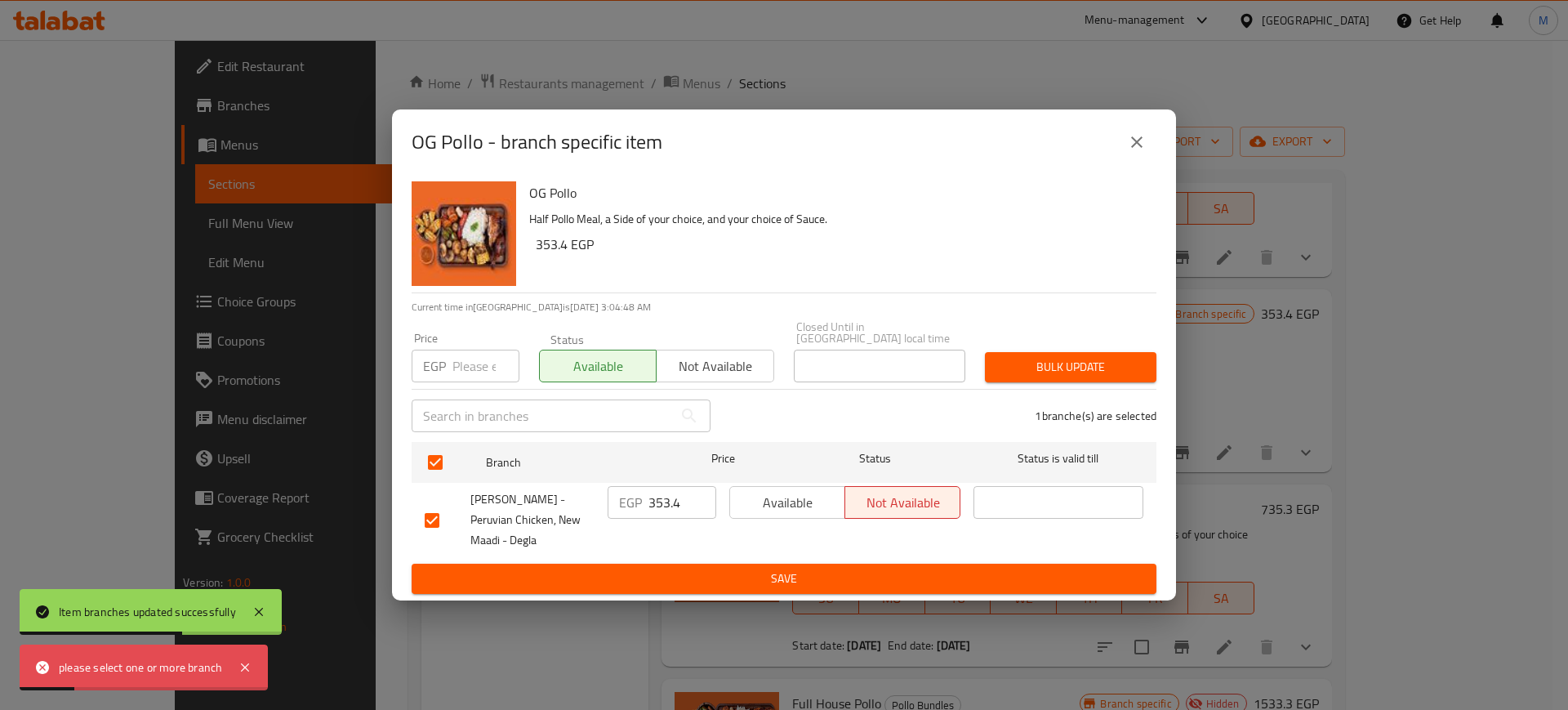
click at [1041, 362] on span "Bulk update" at bounding box center [1070, 366] width 145 height 20
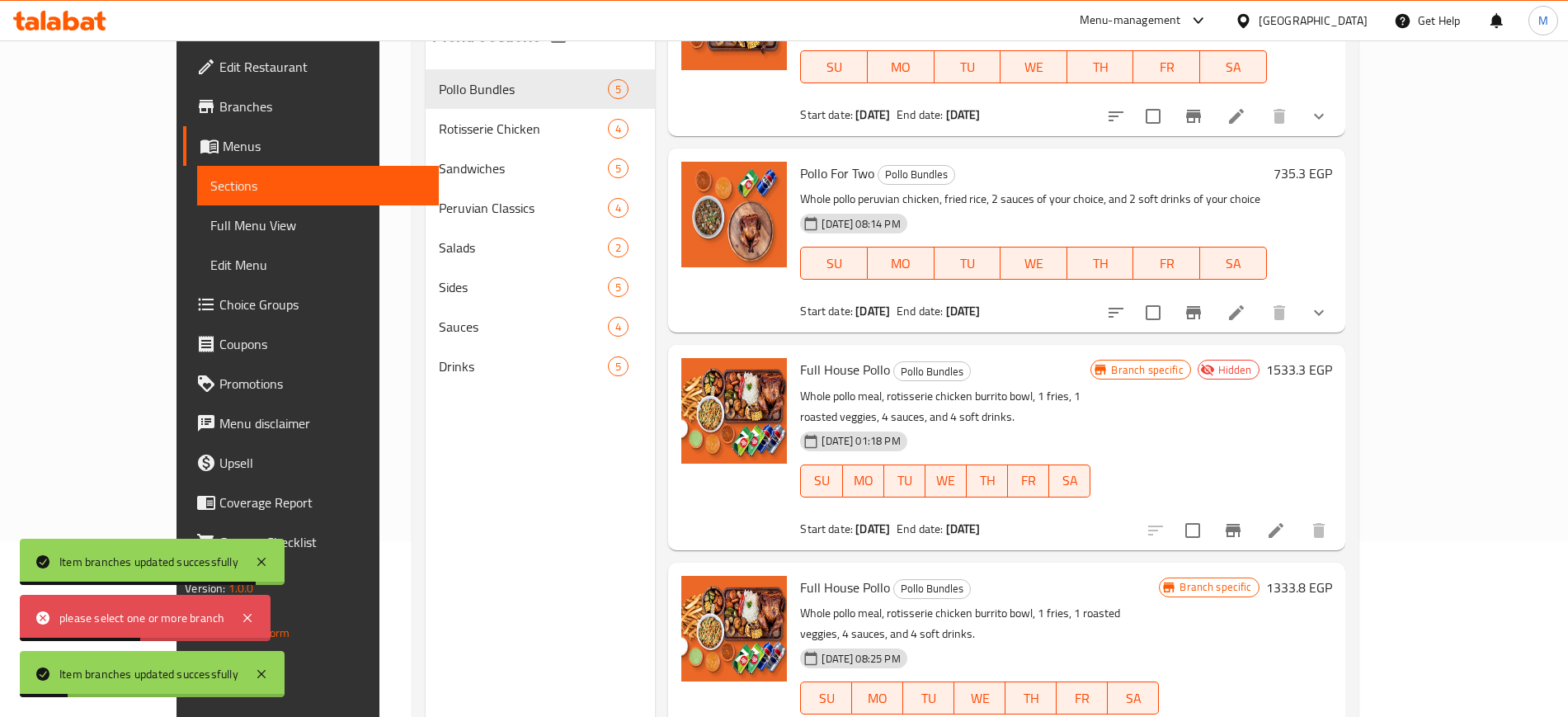
scroll to position [231, 0]
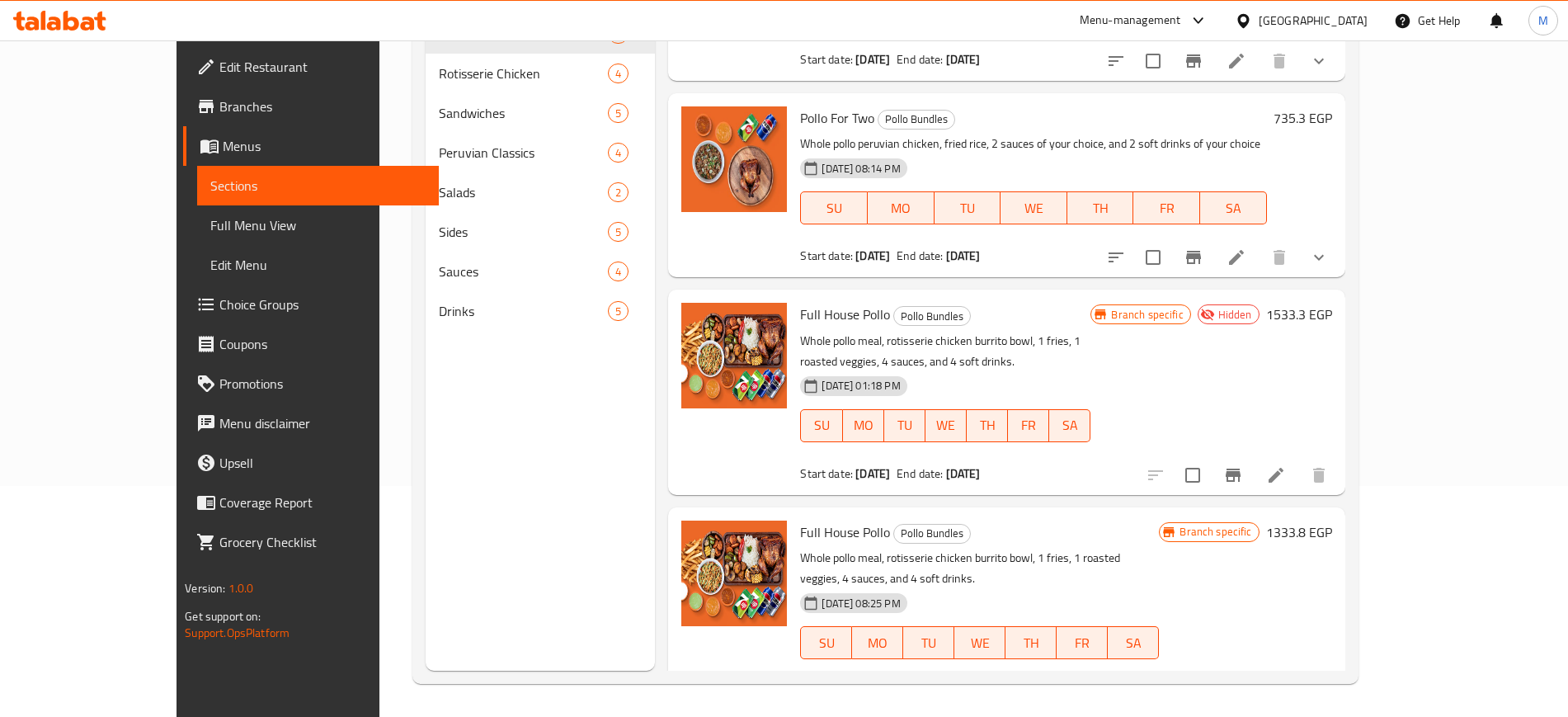
click at [1331, 385] on div "Branch specific Hidden 1533.3 EGP" at bounding box center [1210, 391] width 241 height 178
click at [1331, 520] on h6 "1333.8 EGP" at bounding box center [1299, 532] width 66 height 23
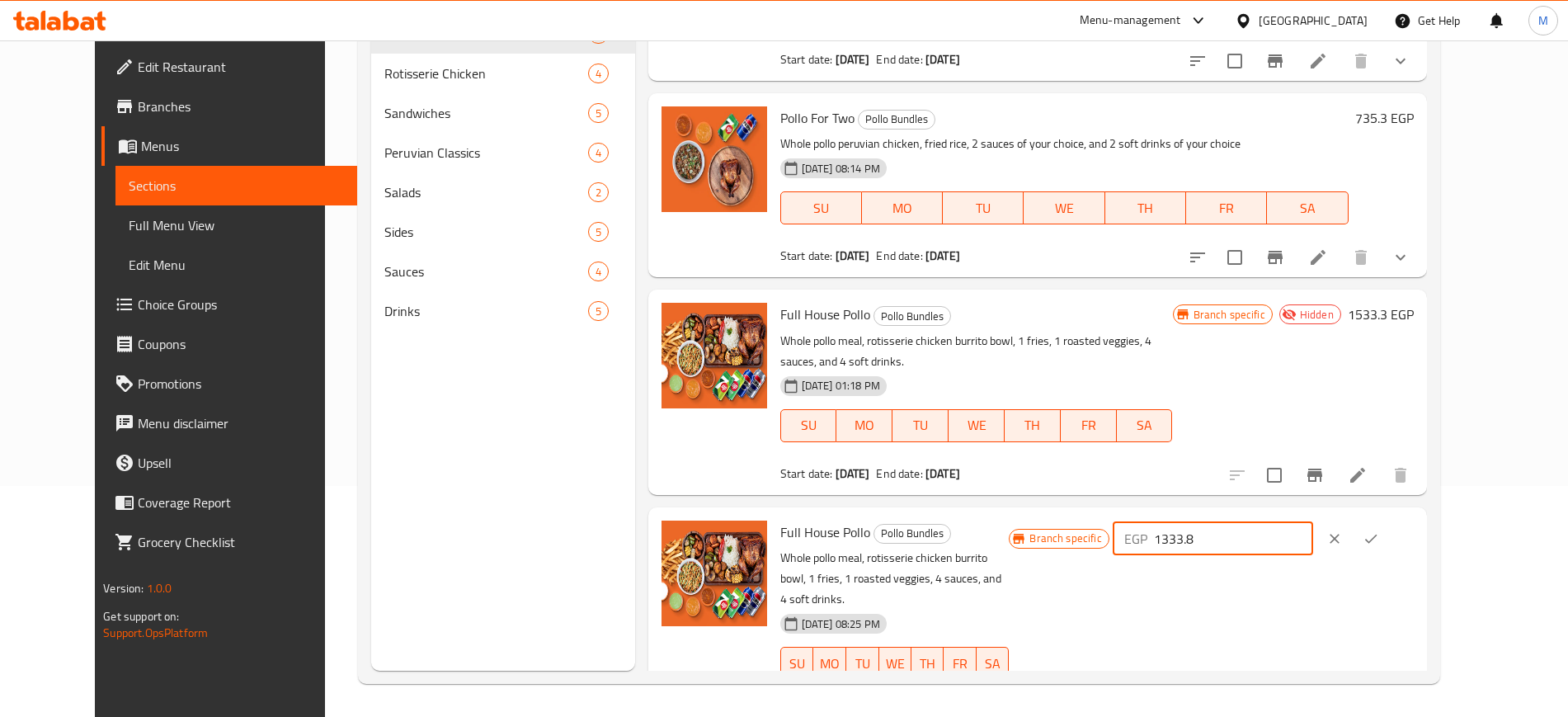
click at [1313, 522] on input "1333.8" at bounding box center [1233, 538] width 159 height 33
type input "1065.9"
click at [1388, 529] on button "ok" at bounding box center [1371, 538] width 36 height 36
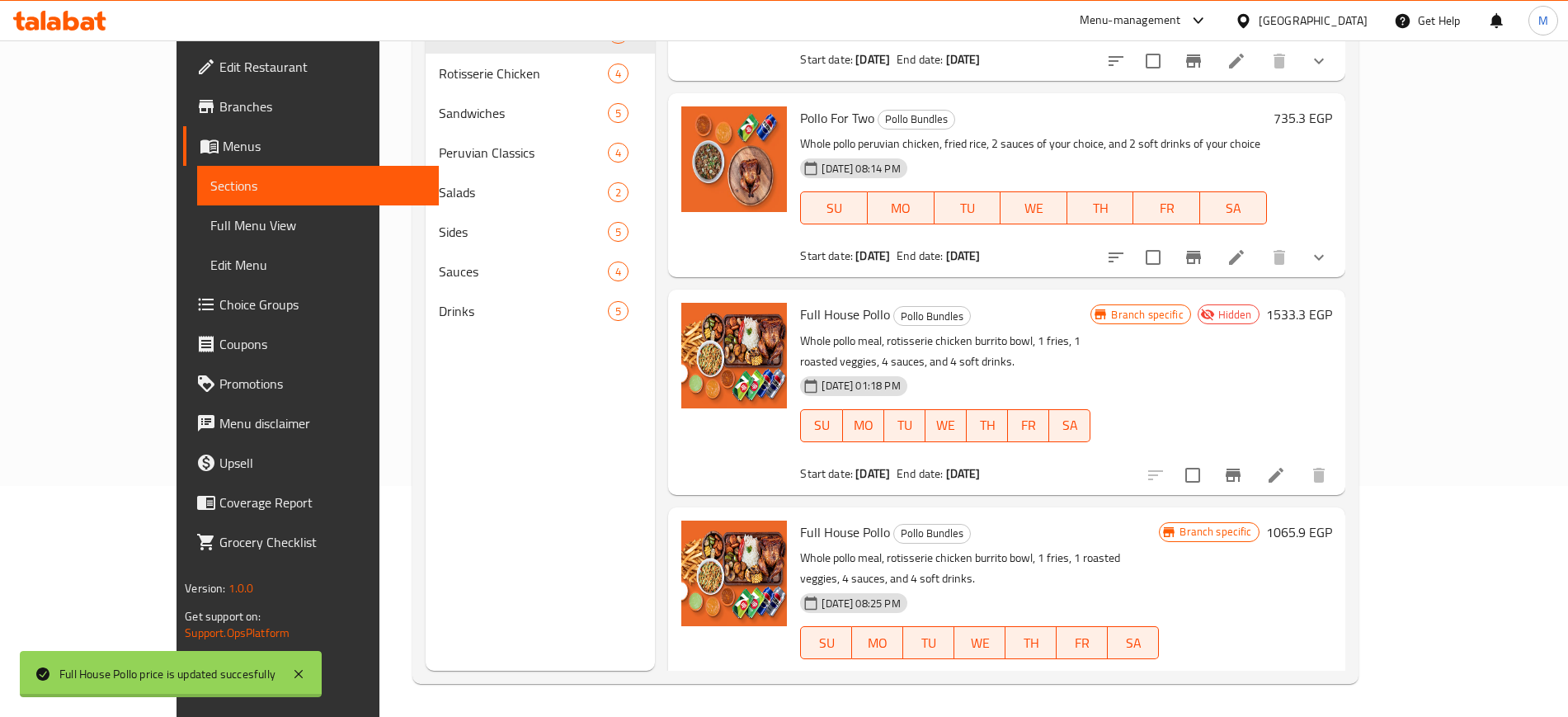
click at [1258, 524] on span "Branch specific" at bounding box center [1216, 532] width 85 height 16
click at [1331, 520] on h6 "1065.9 EGP" at bounding box center [1299, 532] width 66 height 23
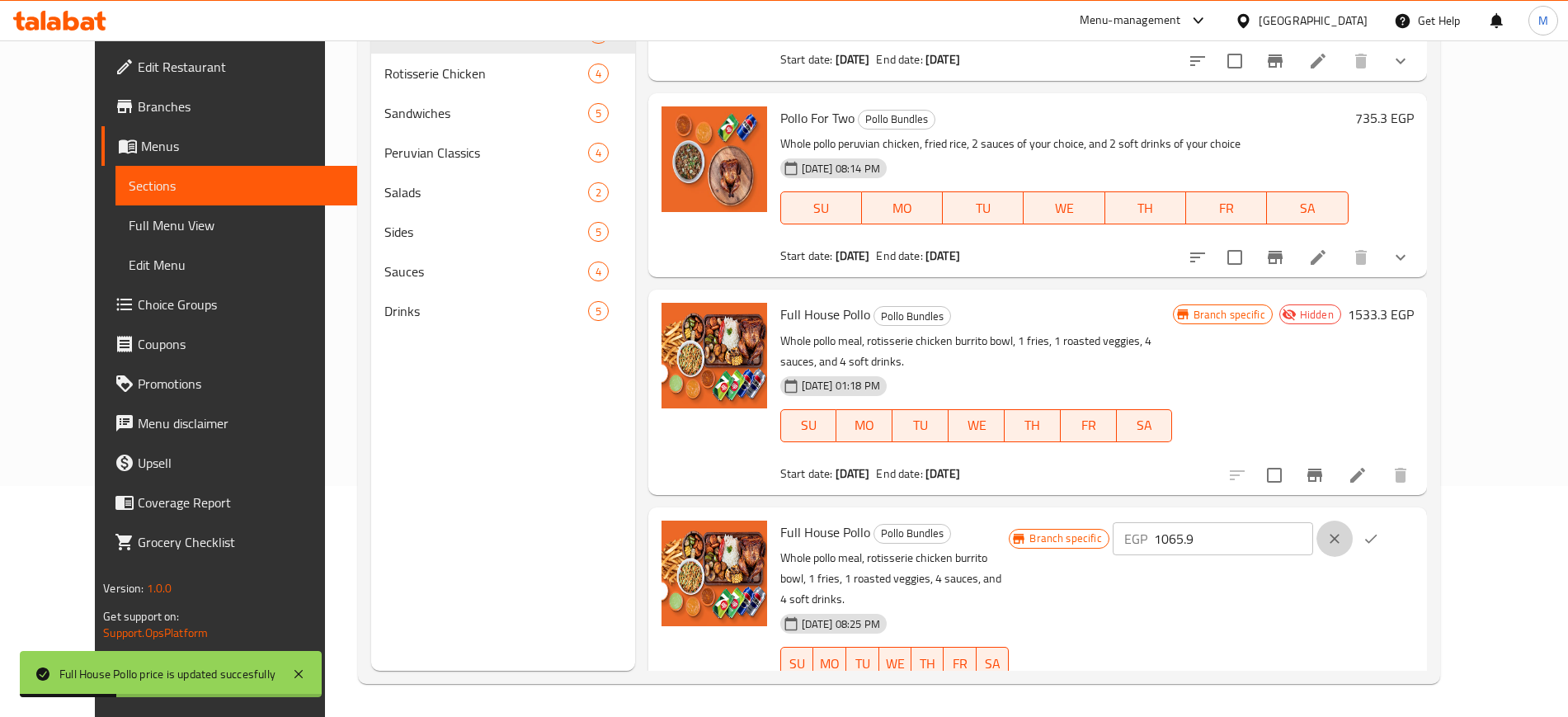
click at [1357, 522] on div "EGP 1065.9 ​" at bounding box center [1263, 538] width 301 height 36
click at [1313, 522] on input "1065.9" at bounding box center [1233, 538] width 159 height 33
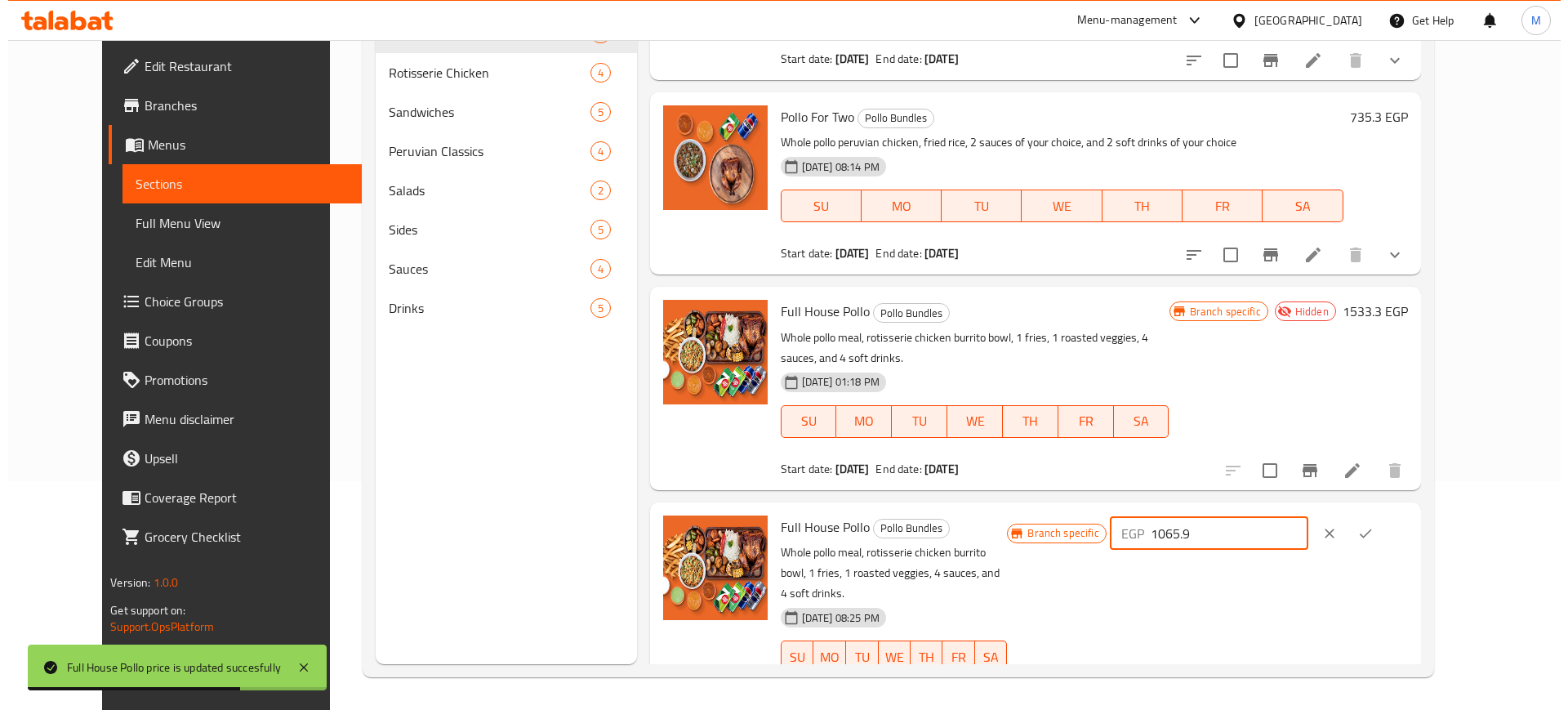
scroll to position [325, 0]
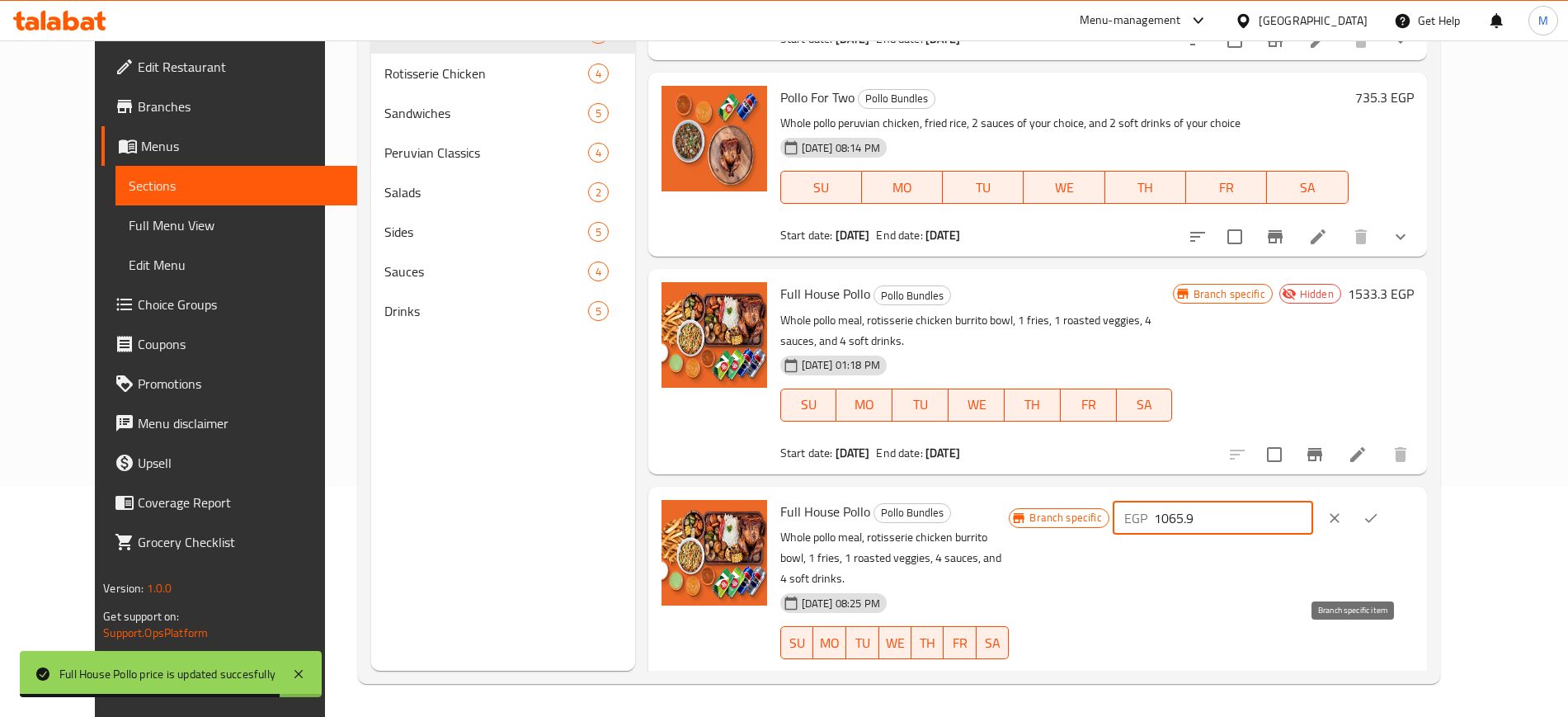
click at [1295, 673] on button "Branch-specific-item" at bounding box center [1275, 692] width 40 height 40
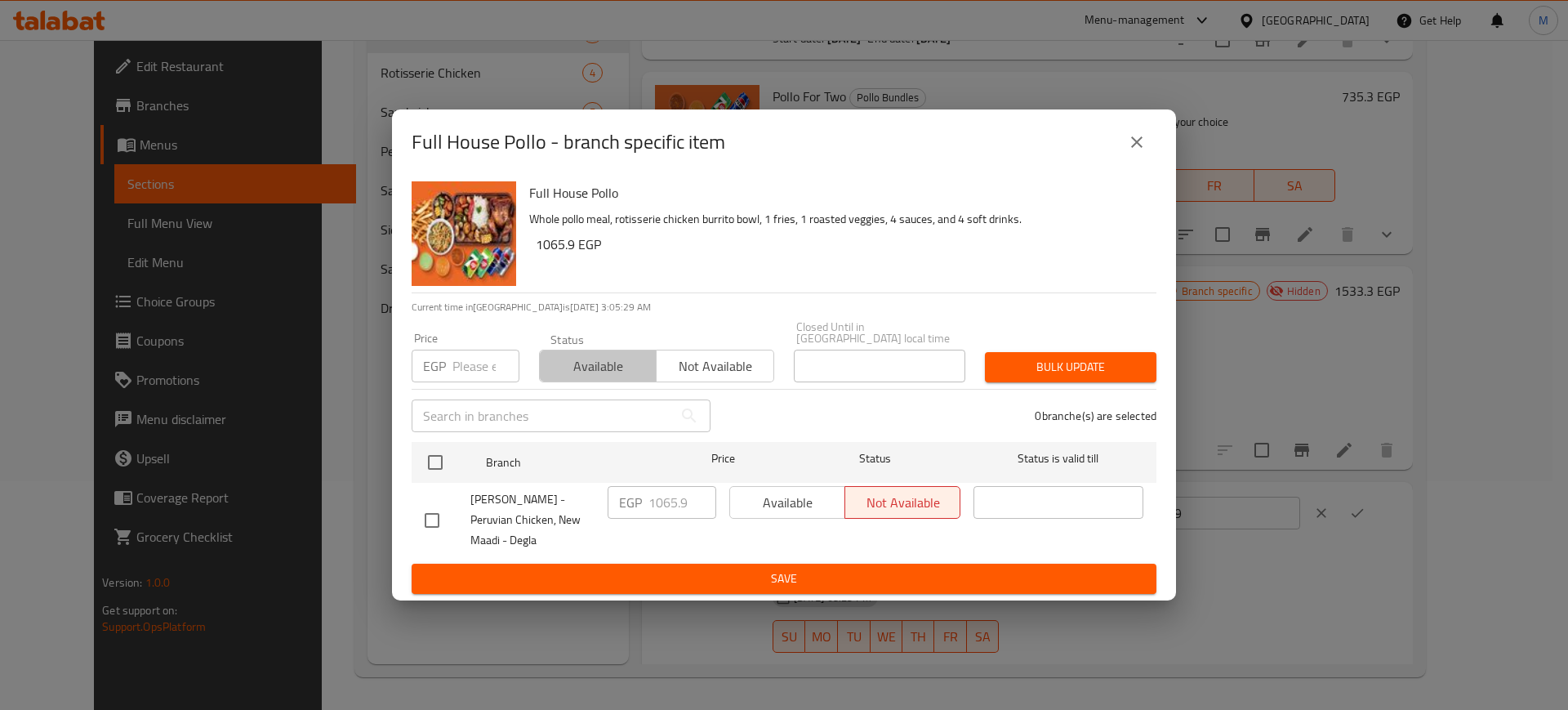
click at [623, 354] on span "Available" at bounding box center [598, 366] width 104 height 24
click at [1057, 369] on span "Bulk update" at bounding box center [1070, 366] width 145 height 20
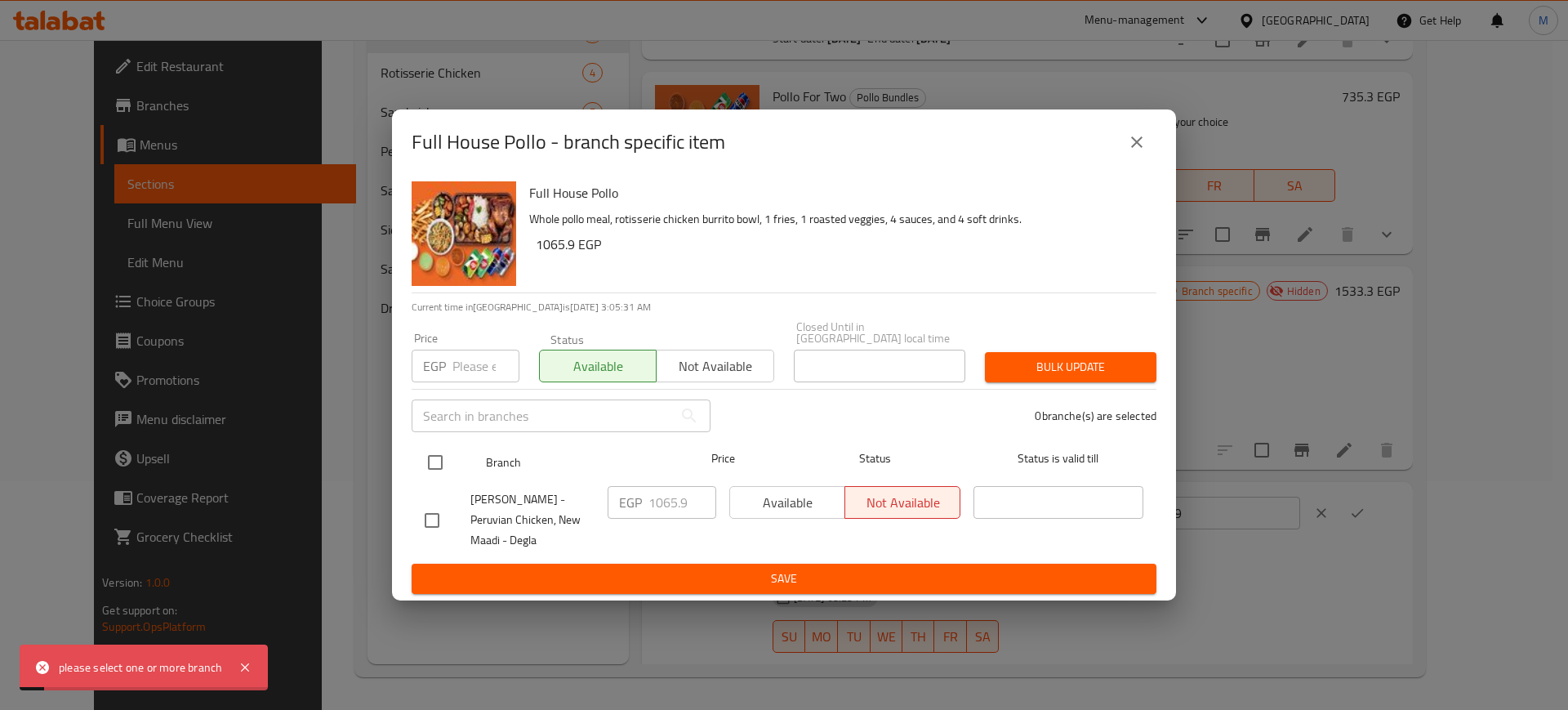
click at [424, 457] on input "checkbox" at bounding box center [435, 462] width 34 height 34
checkbox input "true"
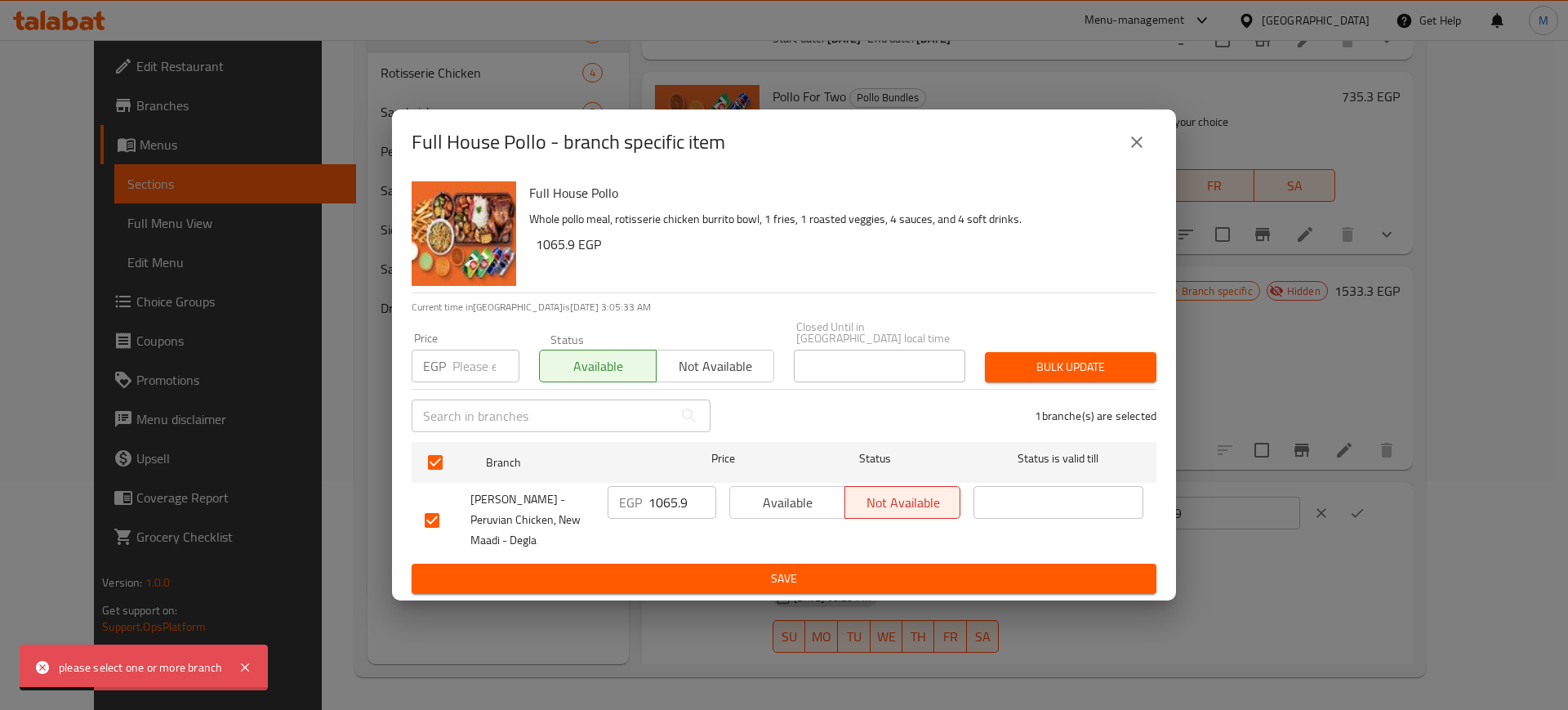
click at [1073, 387] on div "1 branche(s) are selected" at bounding box center [943, 416] width 446 height 59
click at [1084, 373] on button "Bulk update" at bounding box center [1070, 367] width 172 height 30
